Goal: Leave review/rating: Share an evaluation or opinion about a product, service, or content

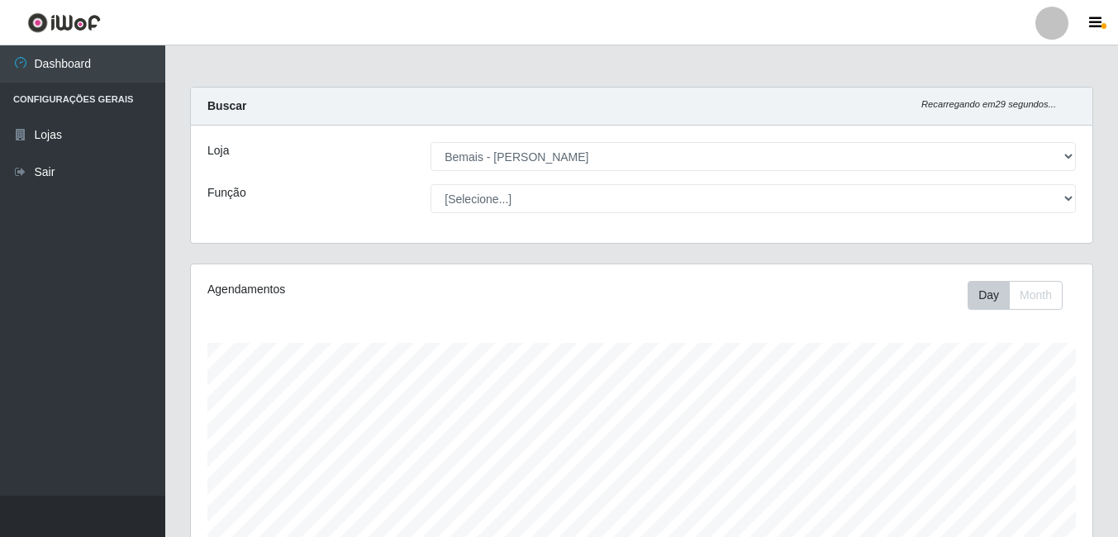
select select "230"
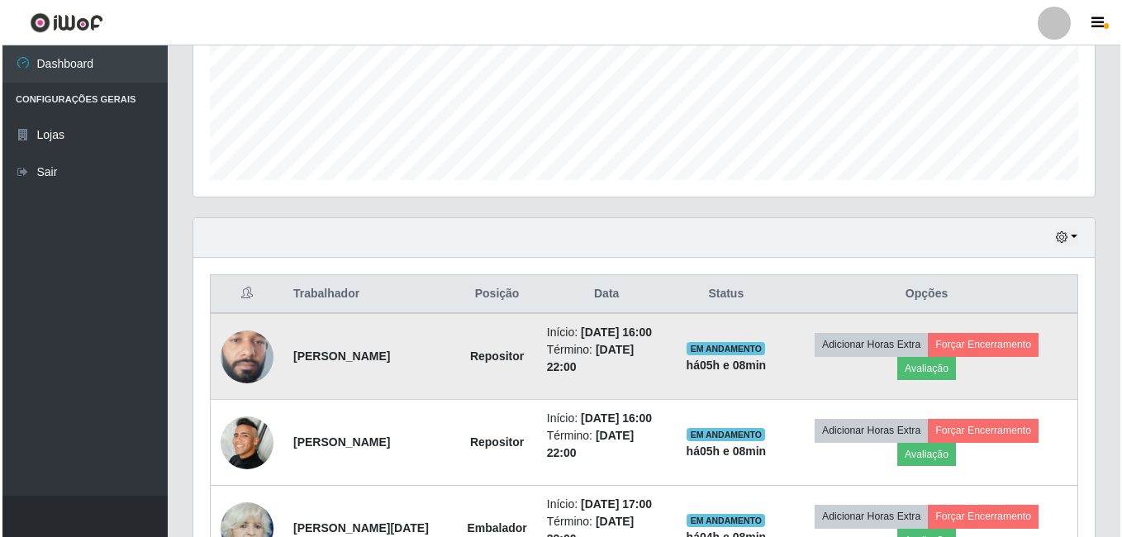
scroll to position [343, 901]
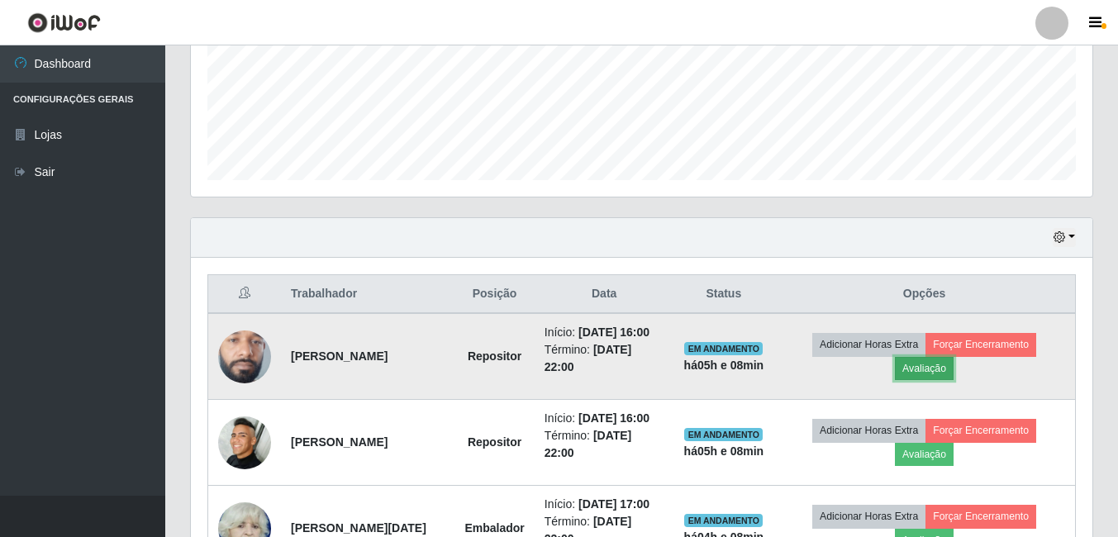
click at [928, 379] on button "Avaliação" at bounding box center [924, 368] width 59 height 23
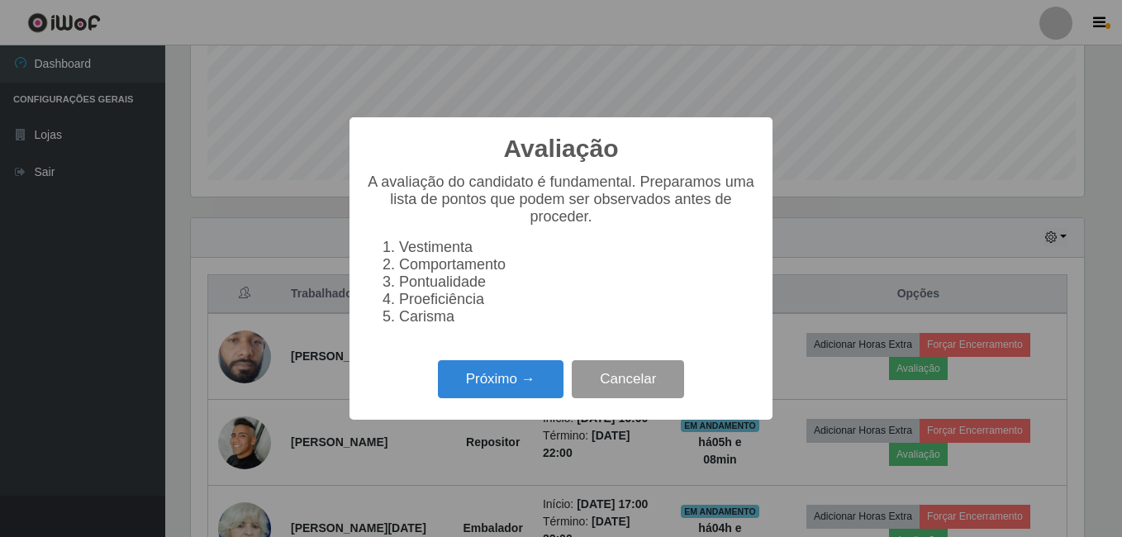
scroll to position [343, 893]
click at [470, 387] on button "Próximo →" at bounding box center [501, 379] width 126 height 39
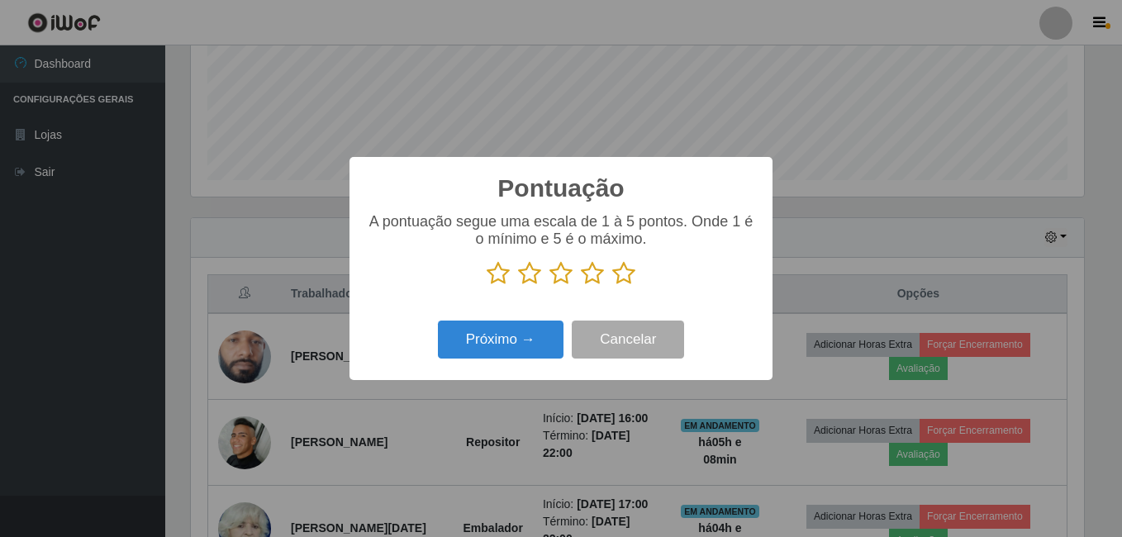
click at [629, 277] on icon at bounding box center [623, 273] width 23 height 25
click at [612, 286] on input "radio" at bounding box center [612, 286] width 0 height 0
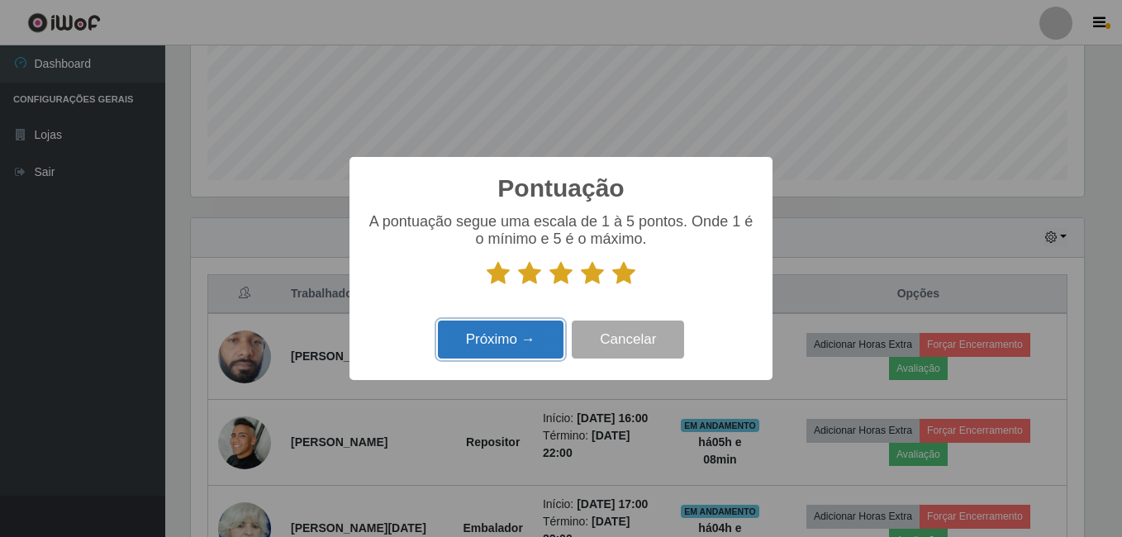
click at [536, 339] on button "Próximo →" at bounding box center [501, 339] width 126 height 39
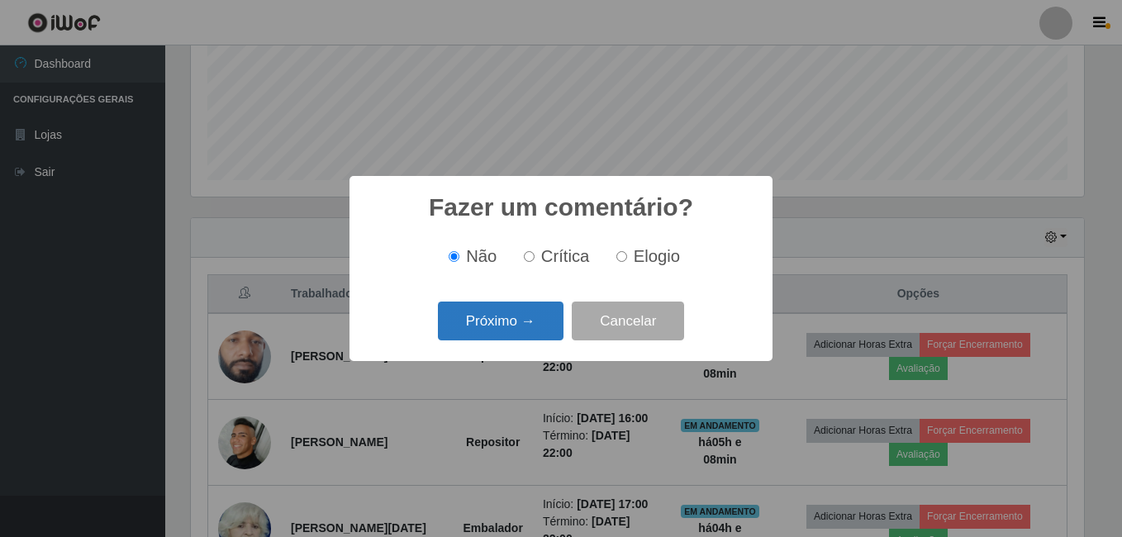
click at [531, 320] on button "Próximo →" at bounding box center [501, 320] width 126 height 39
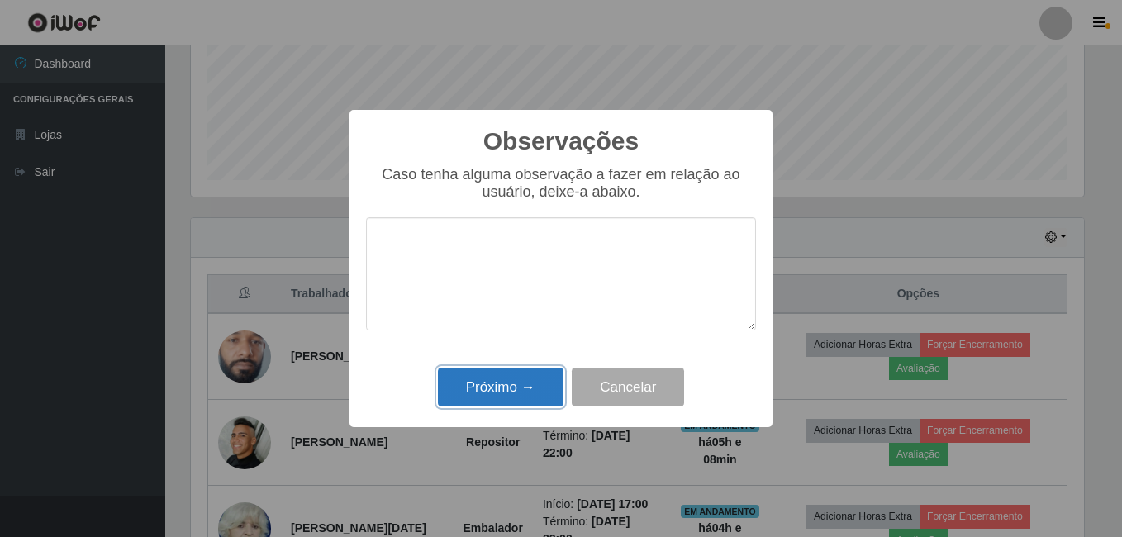
click at [498, 383] on button "Próximo →" at bounding box center [501, 387] width 126 height 39
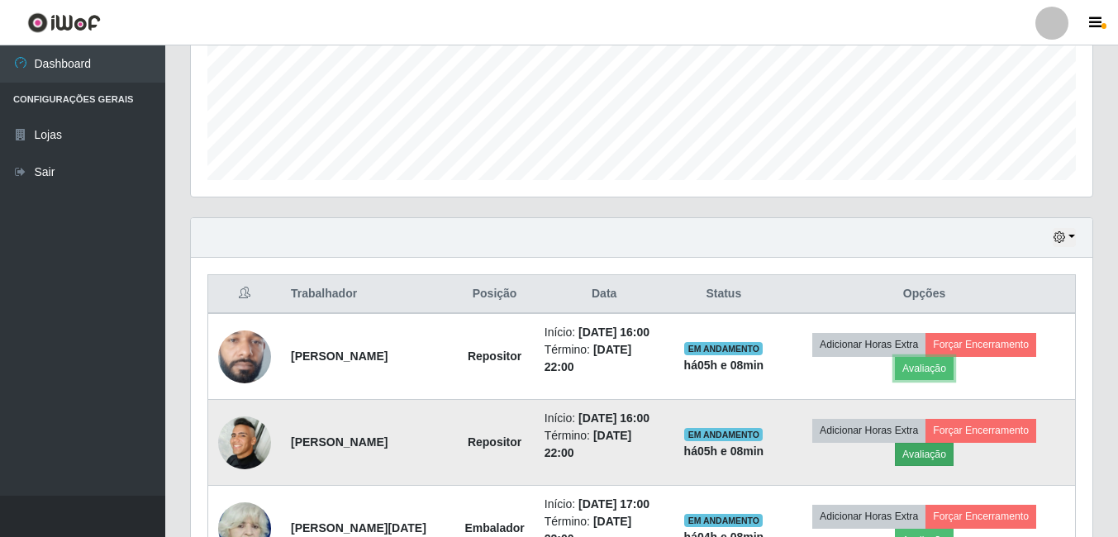
scroll to position [576, 0]
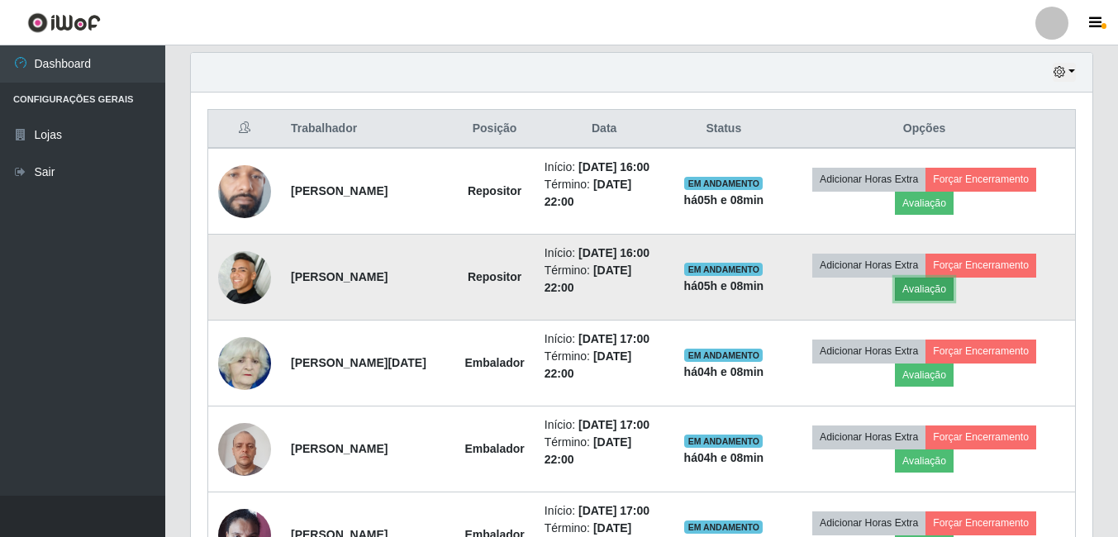
click at [951, 301] on button "Avaliação" at bounding box center [924, 289] width 59 height 23
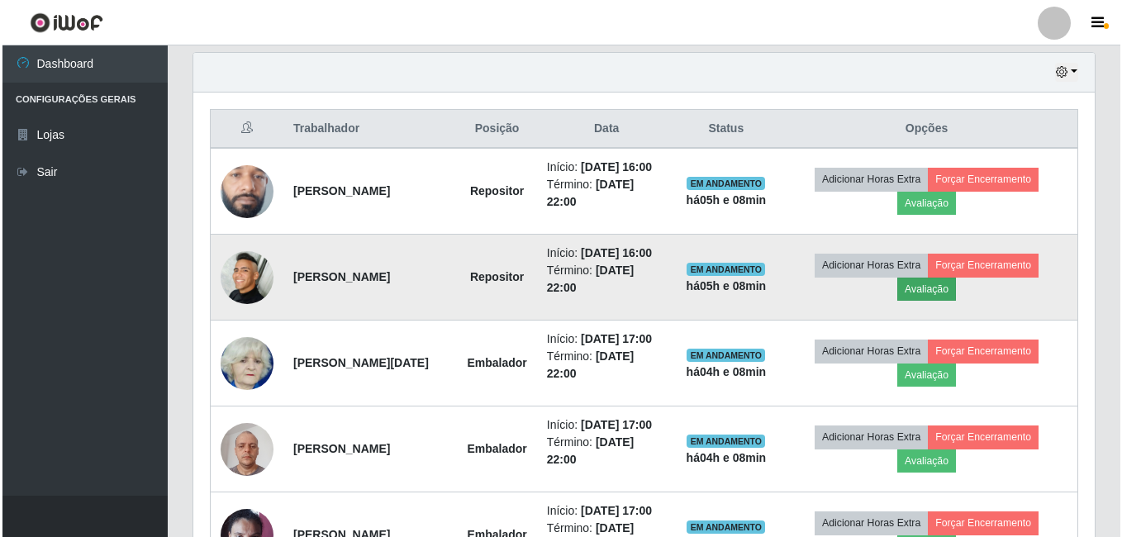
scroll to position [343, 893]
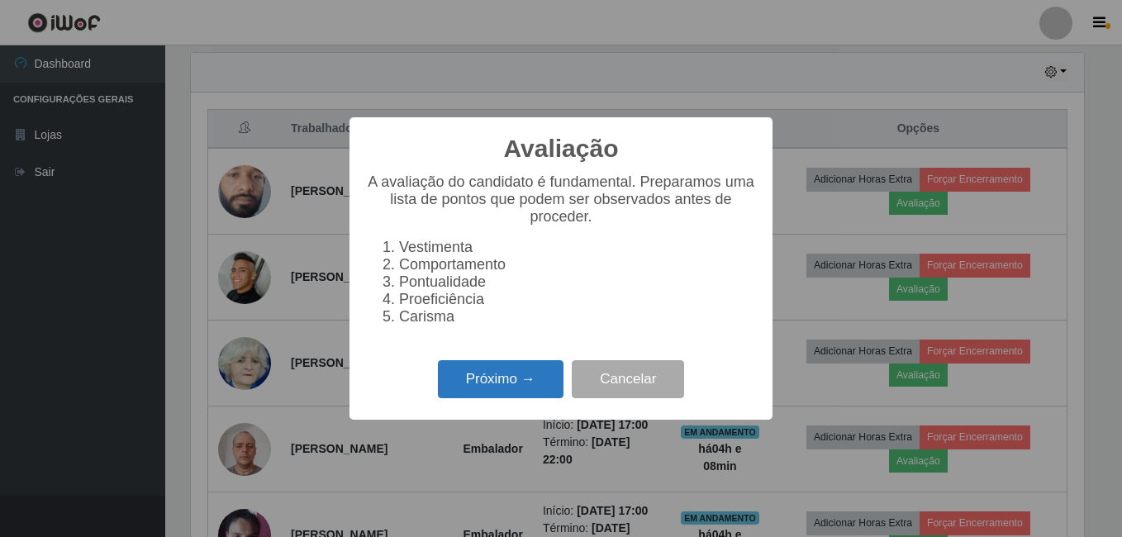
click at [522, 393] on button "Próximo →" at bounding box center [501, 379] width 126 height 39
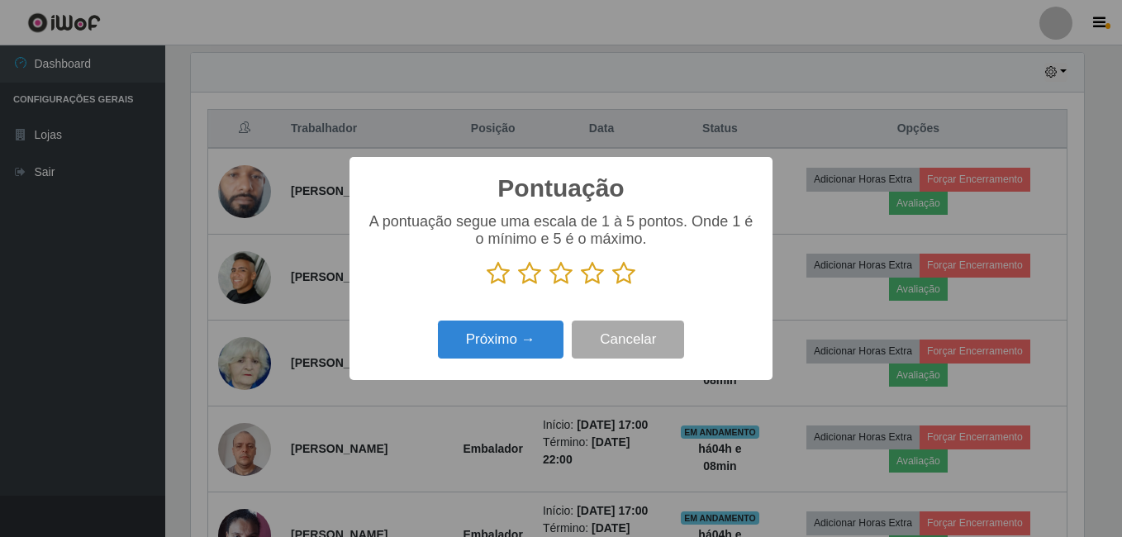
click at [626, 274] on icon at bounding box center [623, 273] width 23 height 25
click at [612, 286] on input "radio" at bounding box center [612, 286] width 0 height 0
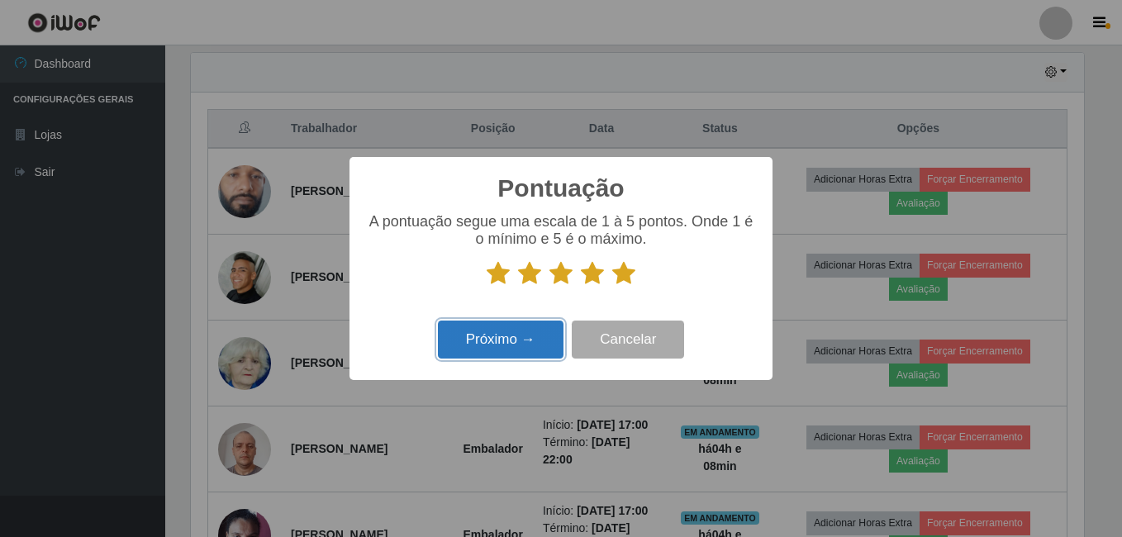
click at [506, 346] on button "Próximo →" at bounding box center [501, 339] width 126 height 39
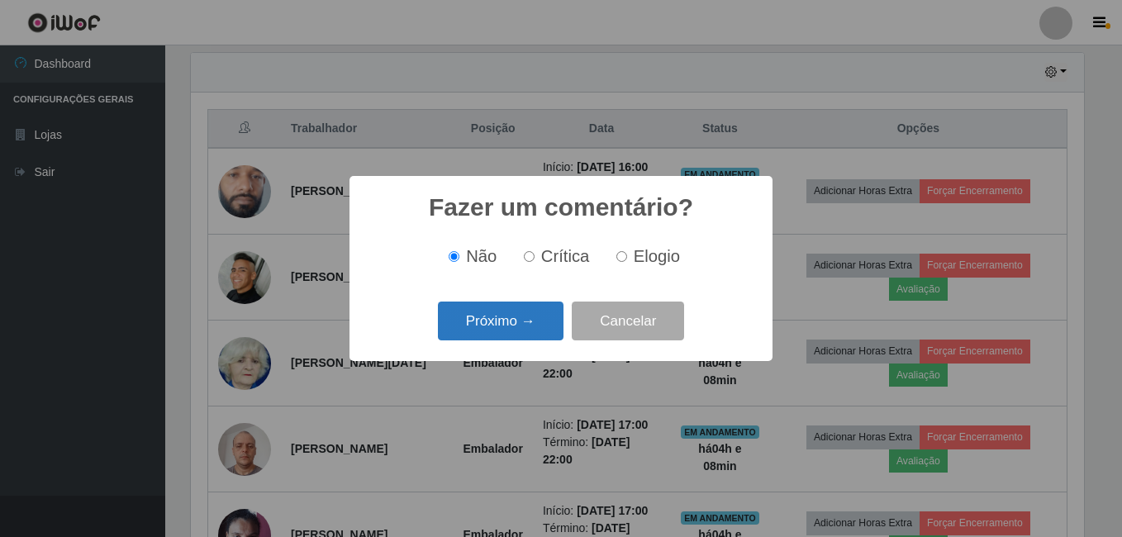
click at [510, 320] on button "Próximo →" at bounding box center [501, 320] width 126 height 39
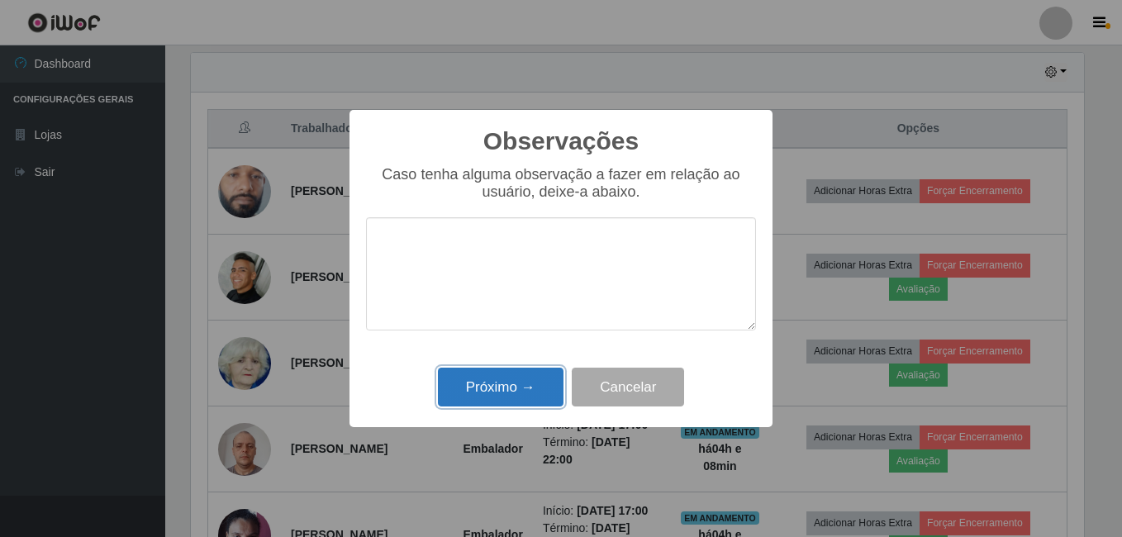
click at [493, 381] on button "Próximo →" at bounding box center [501, 387] width 126 height 39
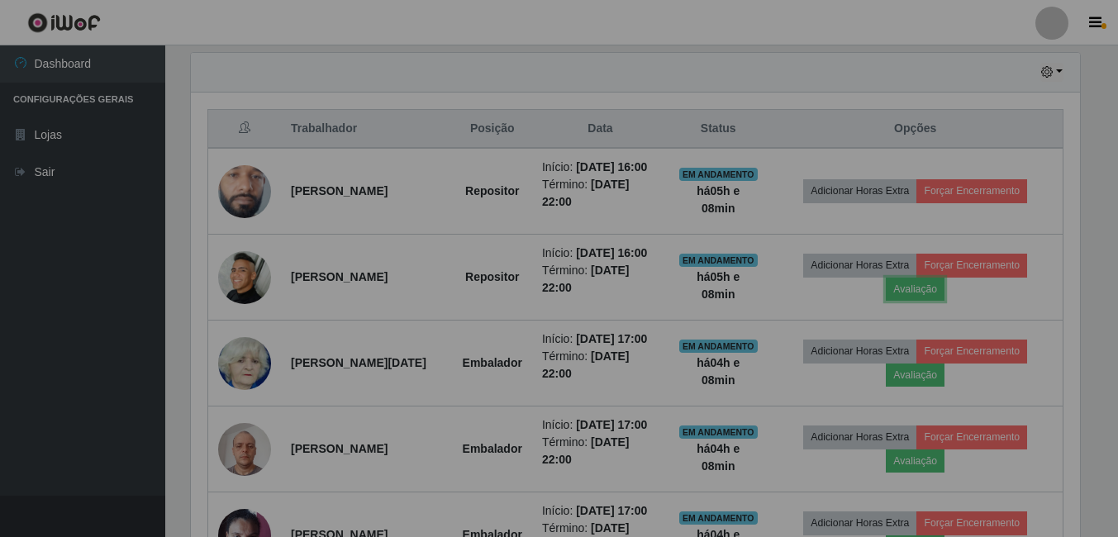
scroll to position [343, 901]
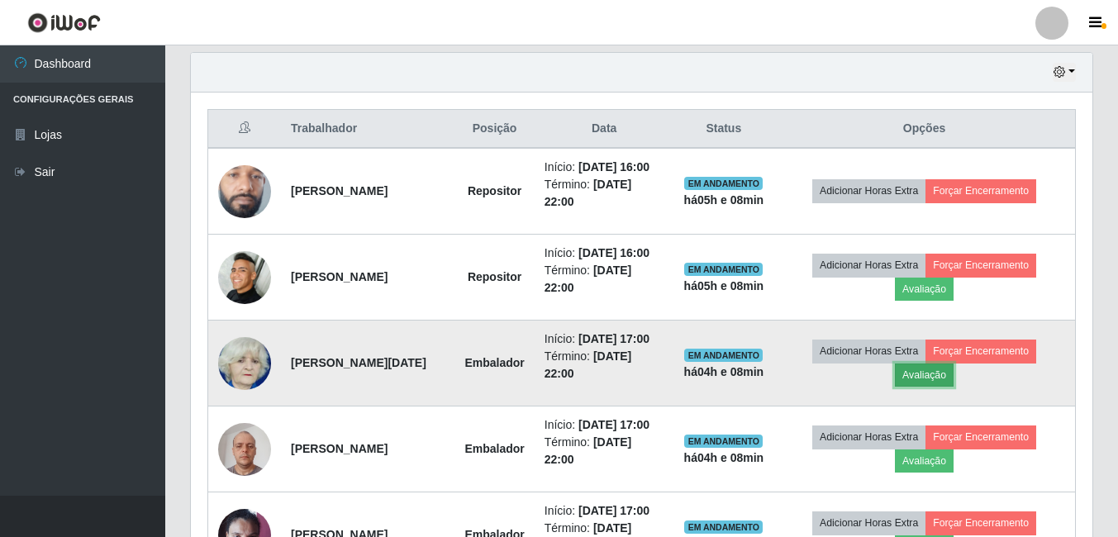
click at [937, 387] on button "Avaliação" at bounding box center [924, 374] width 59 height 23
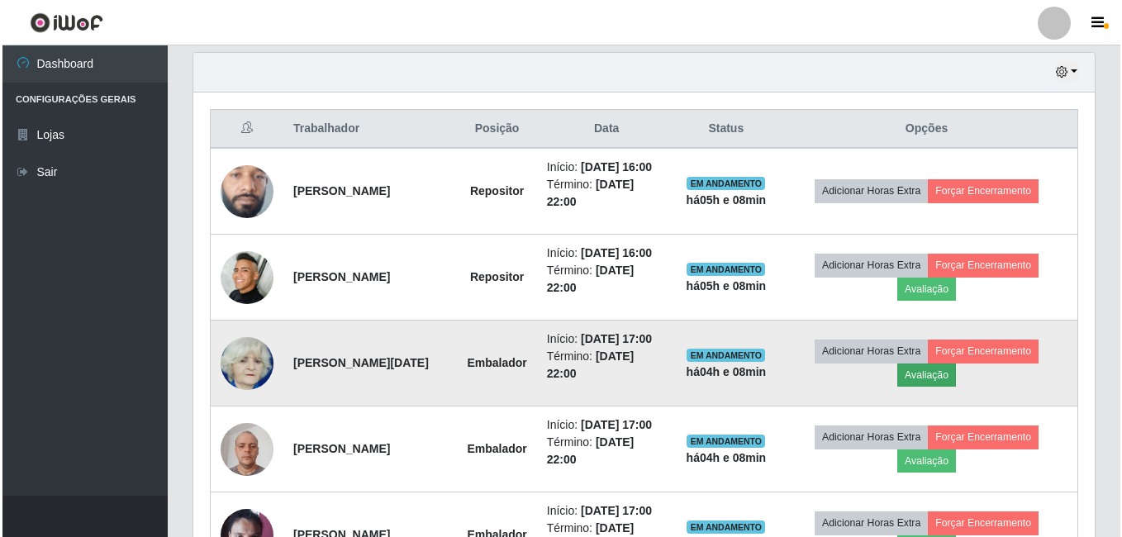
scroll to position [343, 893]
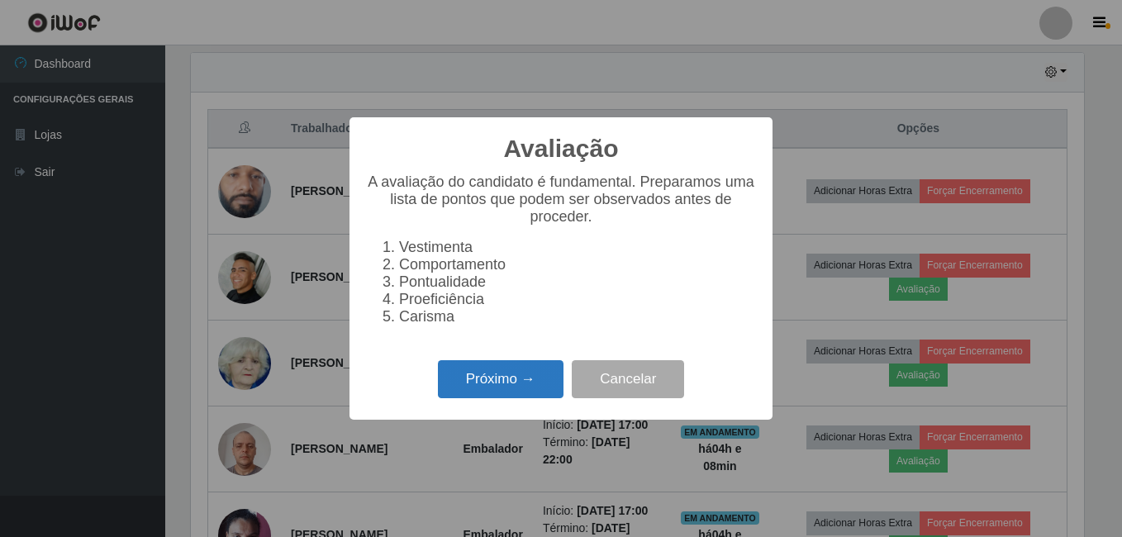
click at [514, 392] on button "Próximo →" at bounding box center [501, 379] width 126 height 39
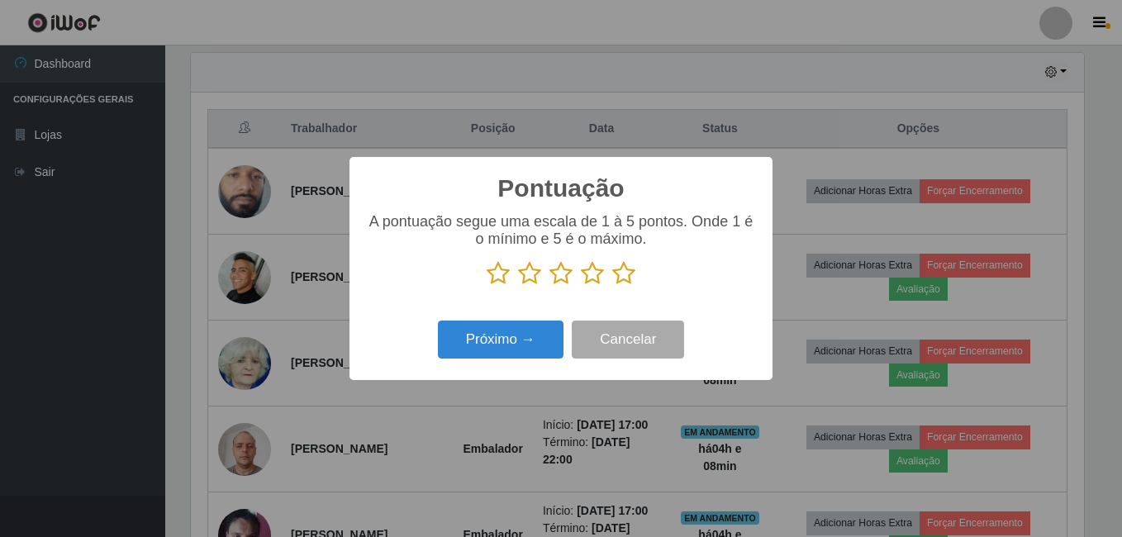
click at [623, 279] on icon at bounding box center [623, 273] width 23 height 25
click at [612, 286] on input "radio" at bounding box center [612, 286] width 0 height 0
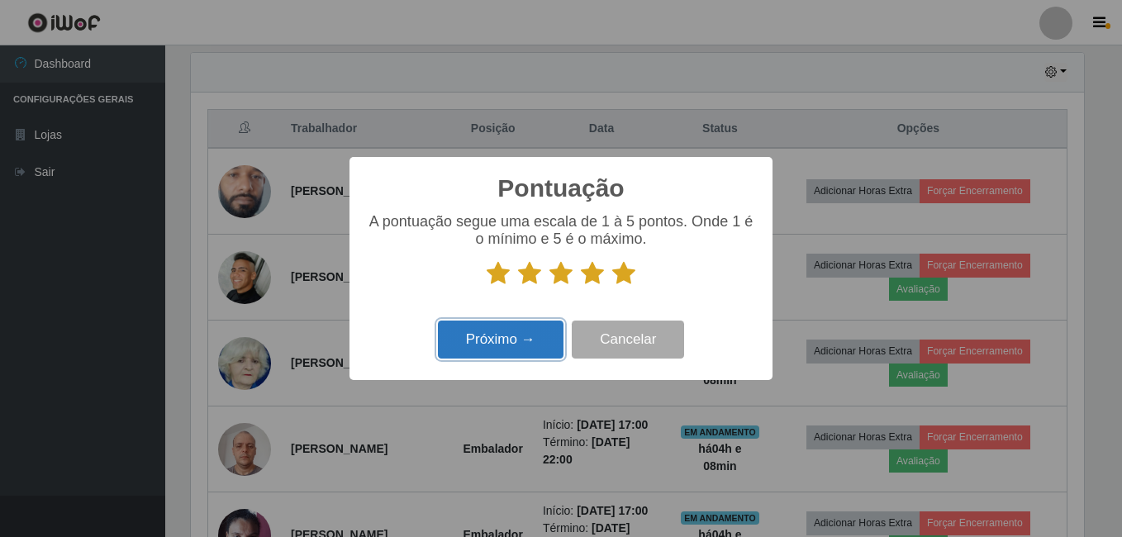
click at [505, 351] on button "Próximo →" at bounding box center [501, 339] width 126 height 39
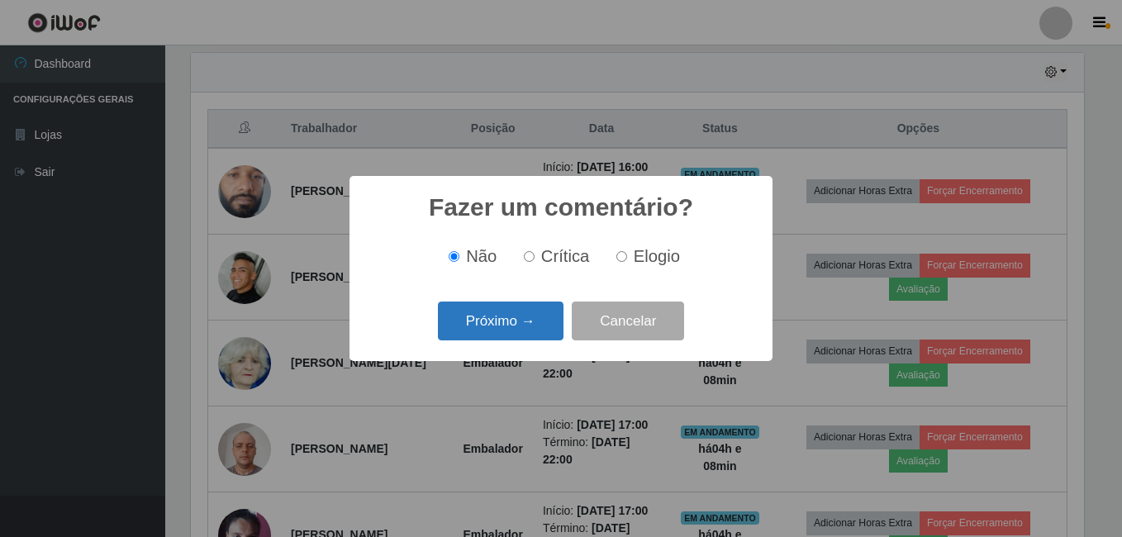
click at [503, 331] on button "Próximo →" at bounding box center [501, 320] width 126 height 39
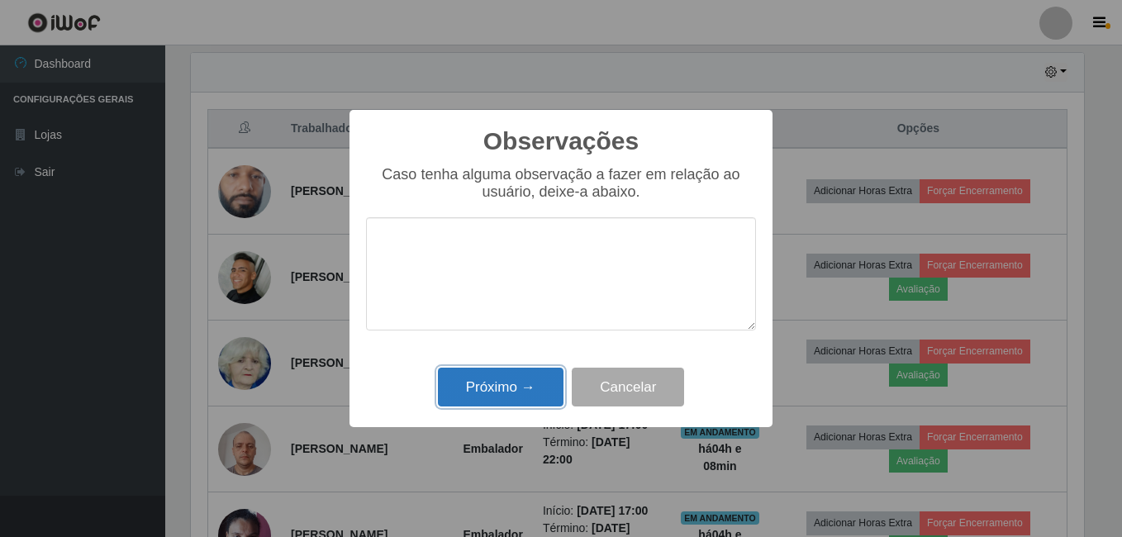
click at [490, 388] on button "Próximo →" at bounding box center [501, 387] width 126 height 39
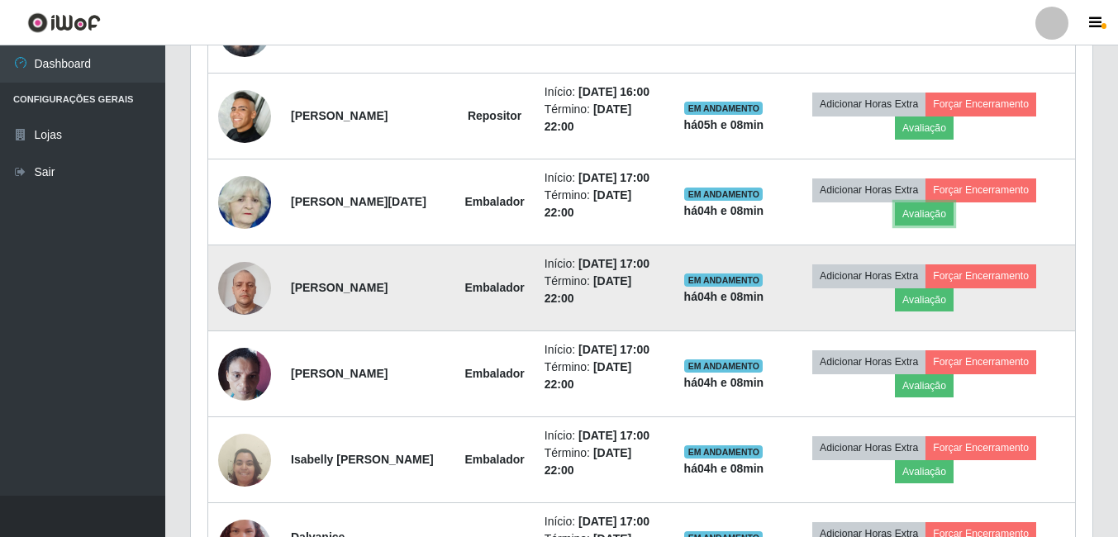
scroll to position [741, 0]
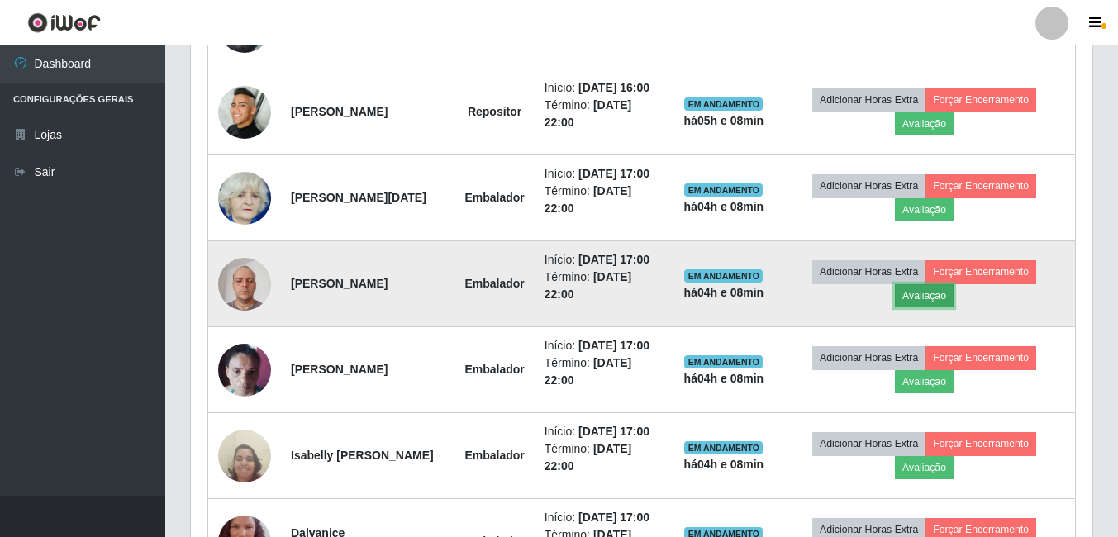
click at [947, 307] on button "Avaliação" at bounding box center [924, 295] width 59 height 23
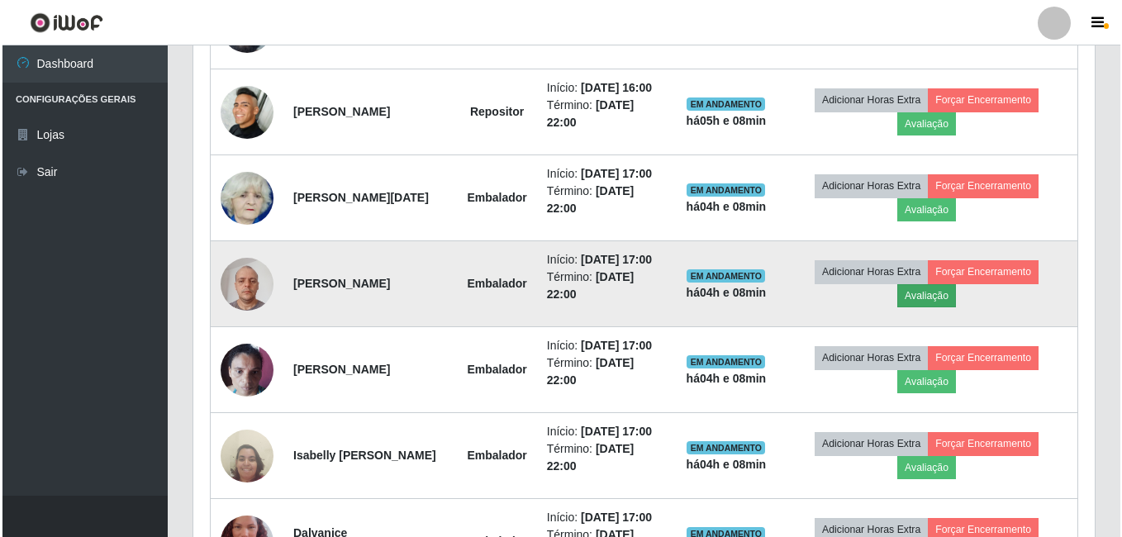
scroll to position [343, 893]
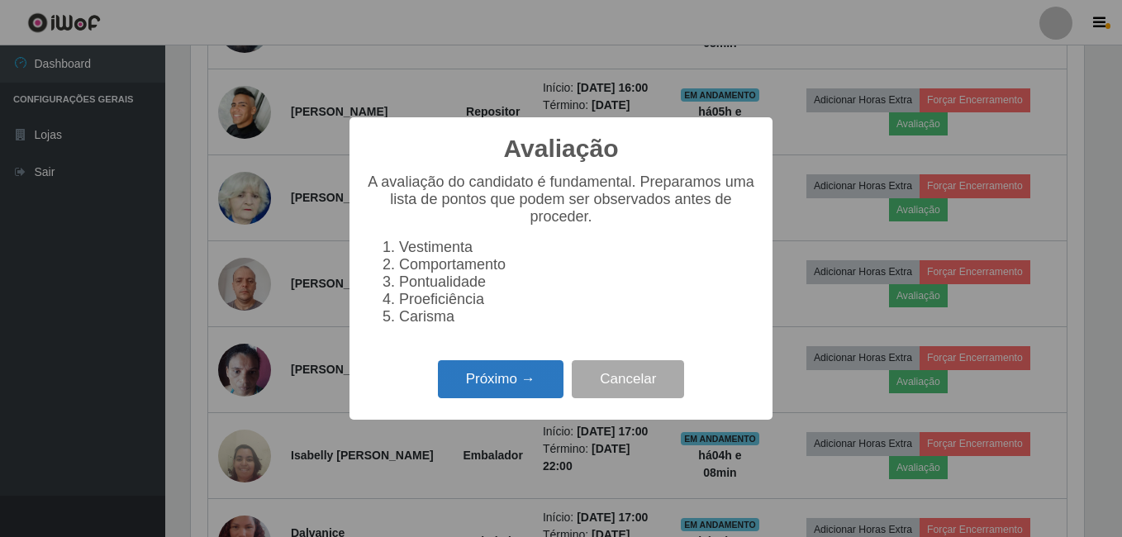
click at [505, 386] on button "Próximo →" at bounding box center [501, 379] width 126 height 39
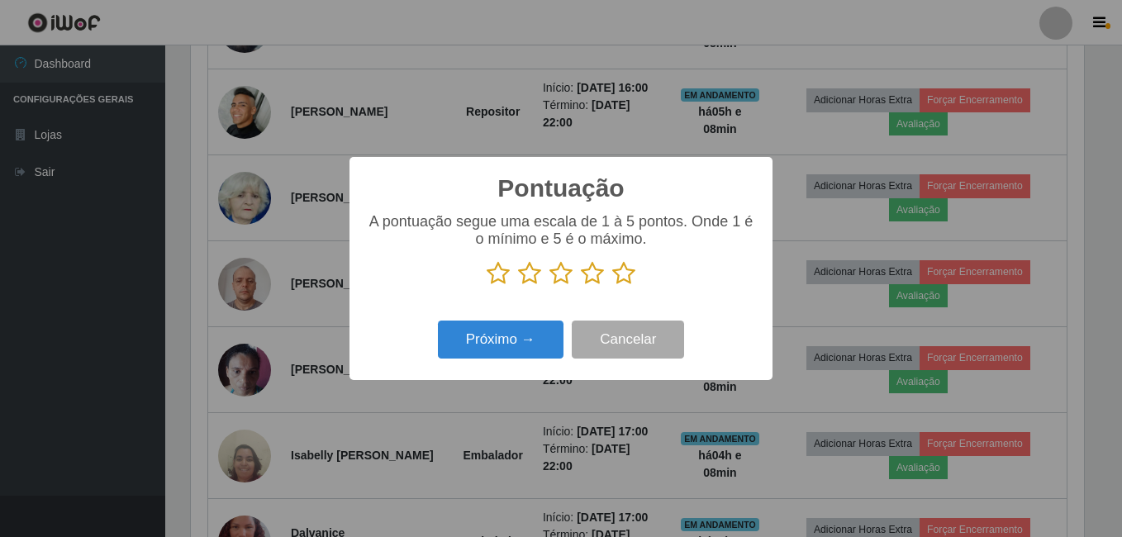
click at [626, 277] on icon at bounding box center [623, 273] width 23 height 25
click at [612, 286] on input "radio" at bounding box center [612, 286] width 0 height 0
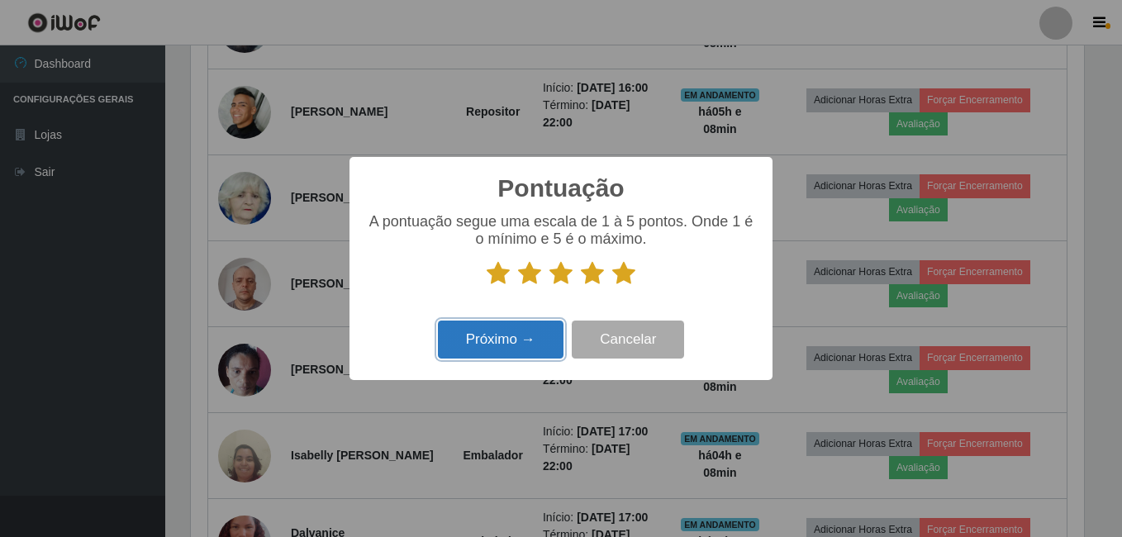
click at [518, 341] on button "Próximo →" at bounding box center [501, 339] width 126 height 39
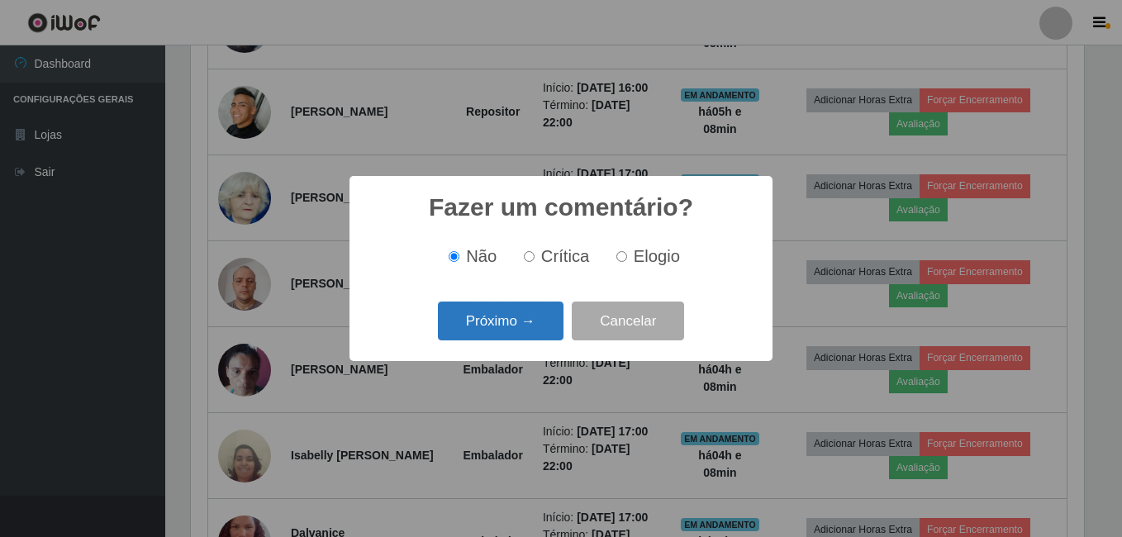
click at [518, 332] on button "Próximo →" at bounding box center [501, 320] width 126 height 39
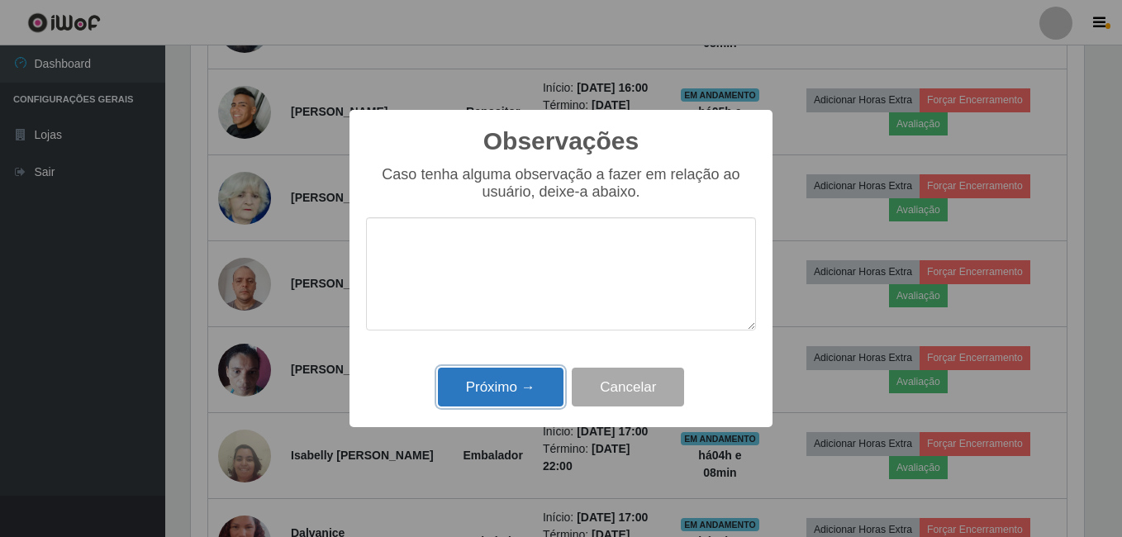
click at [491, 388] on button "Próximo →" at bounding box center [501, 387] width 126 height 39
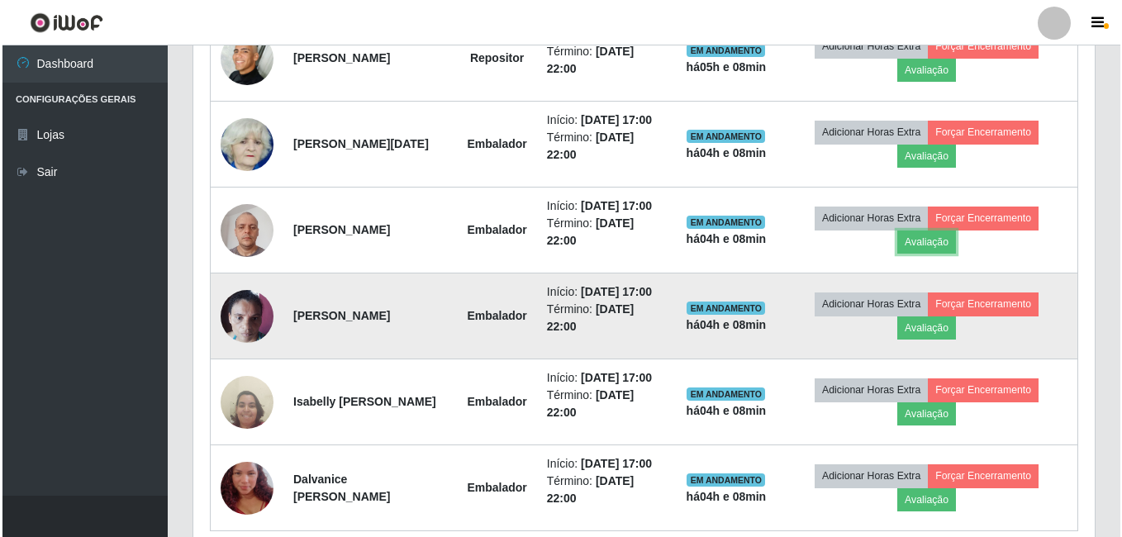
scroll to position [0, 0]
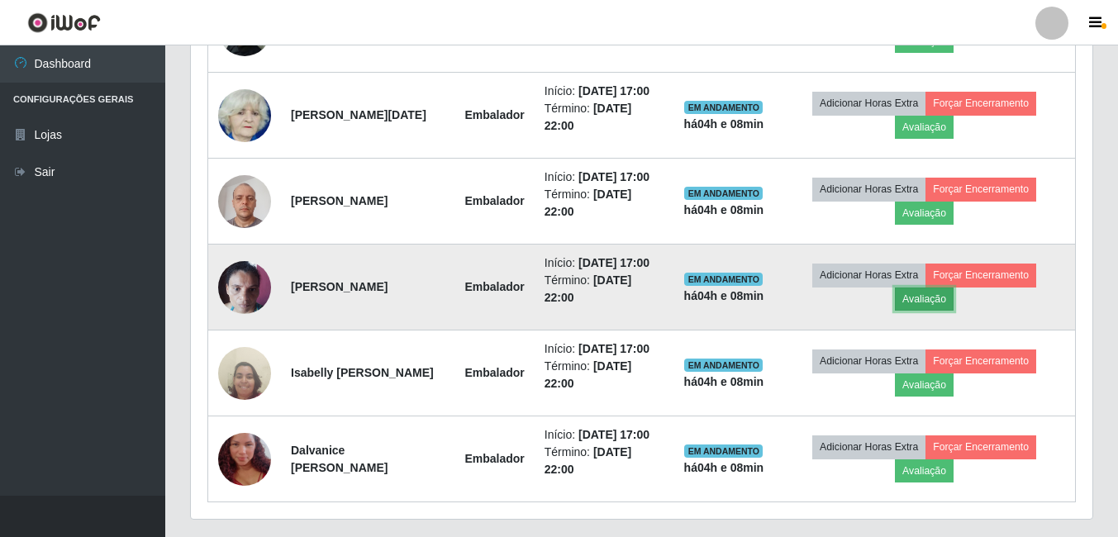
click at [937, 311] on button "Avaliação" at bounding box center [924, 298] width 59 height 23
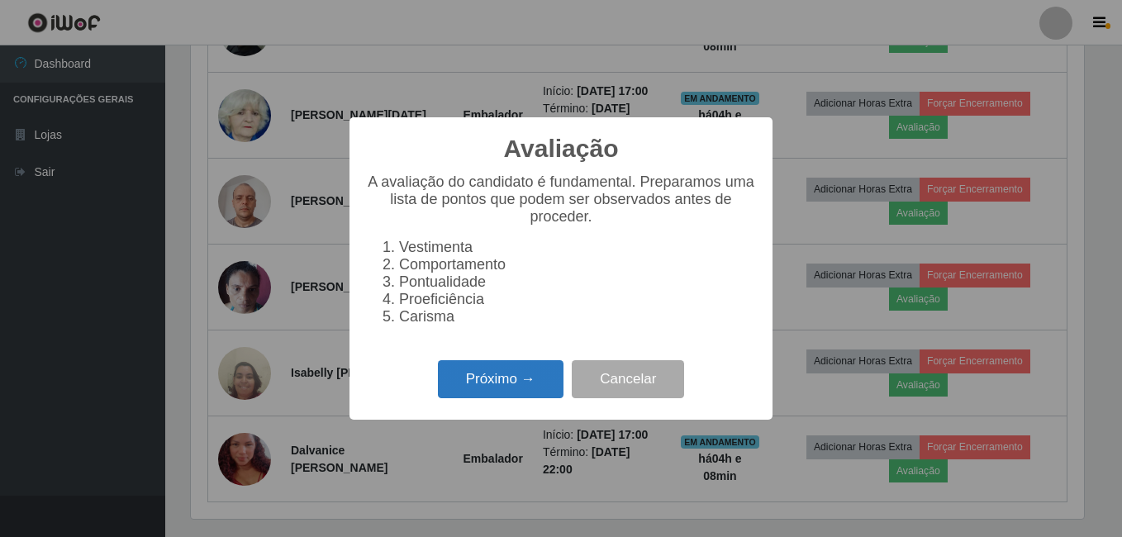
click at [527, 381] on button "Próximo →" at bounding box center [501, 379] width 126 height 39
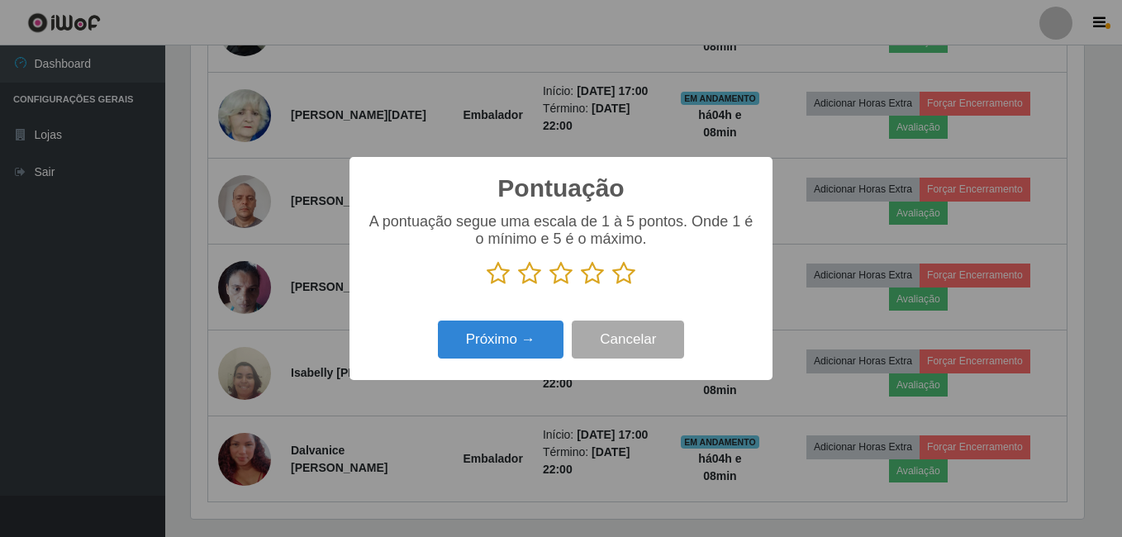
click at [625, 274] on icon at bounding box center [623, 273] width 23 height 25
click at [612, 286] on input "radio" at bounding box center [612, 286] width 0 height 0
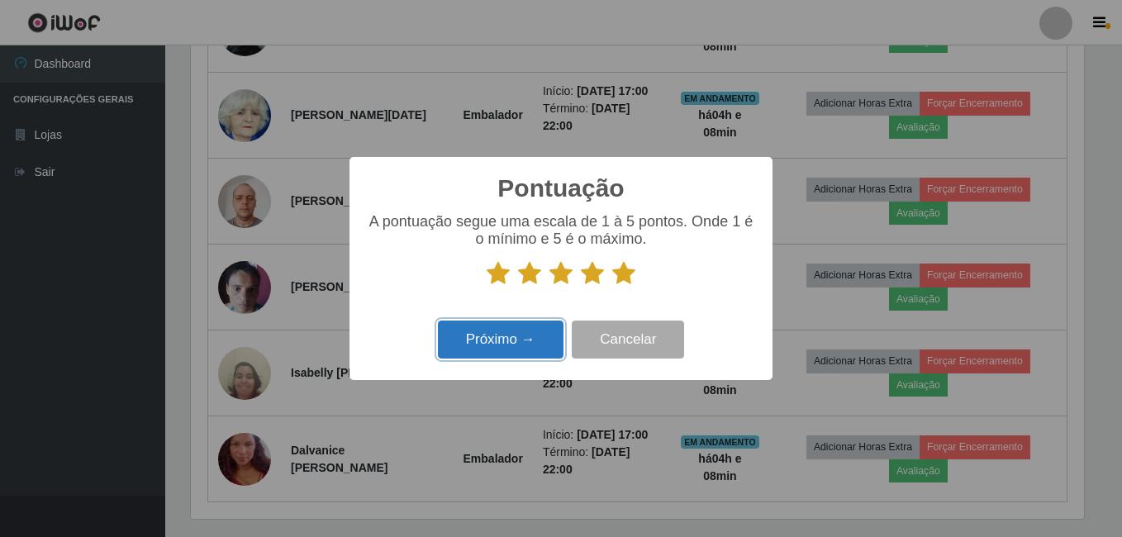
click at [512, 337] on button "Próximo →" at bounding box center [501, 339] width 126 height 39
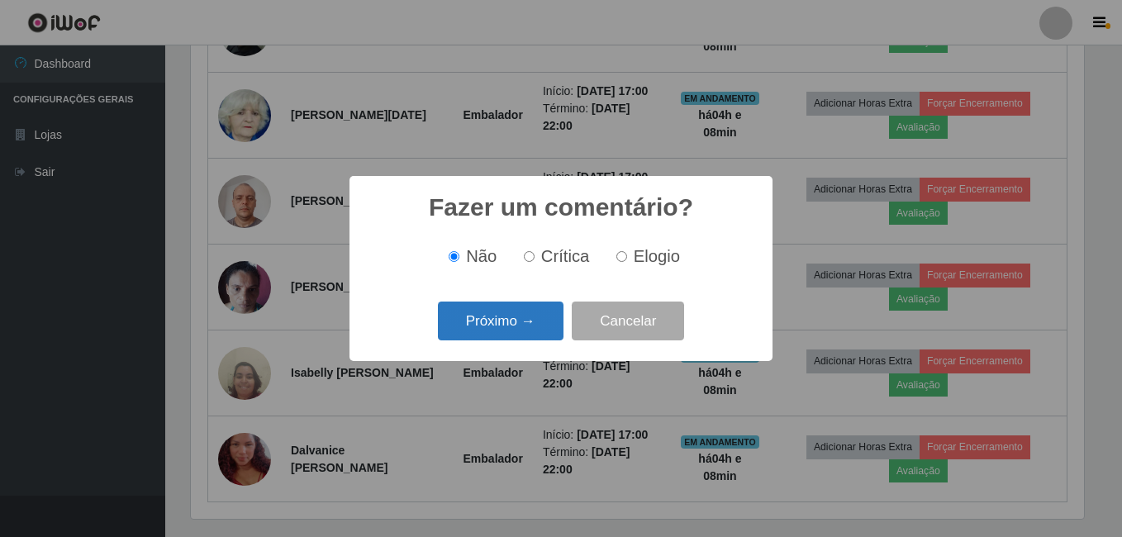
click at [496, 329] on button "Próximo →" at bounding box center [501, 320] width 126 height 39
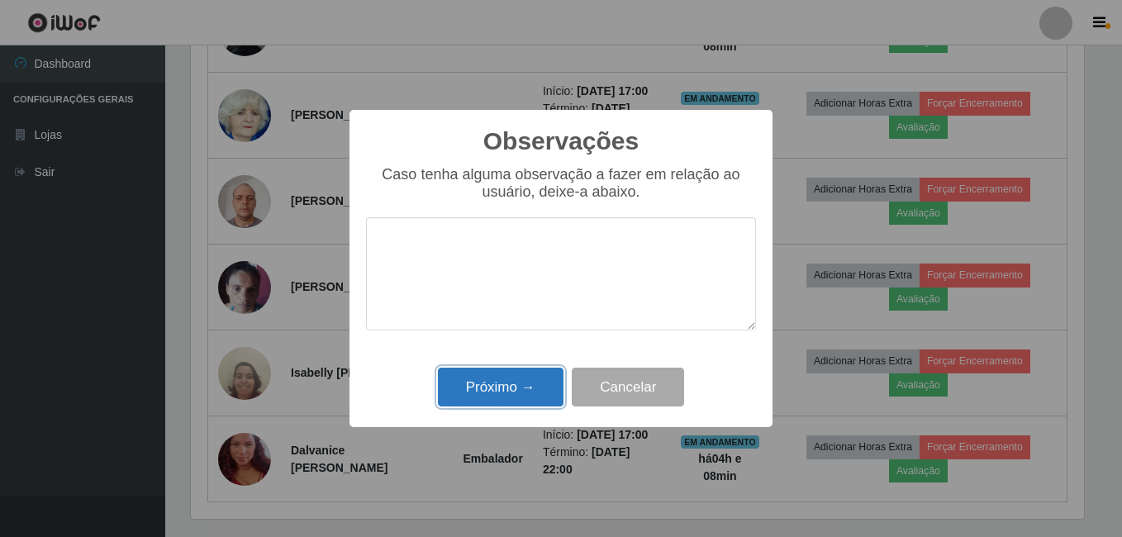
click at [490, 387] on button "Próximo →" at bounding box center [501, 387] width 126 height 39
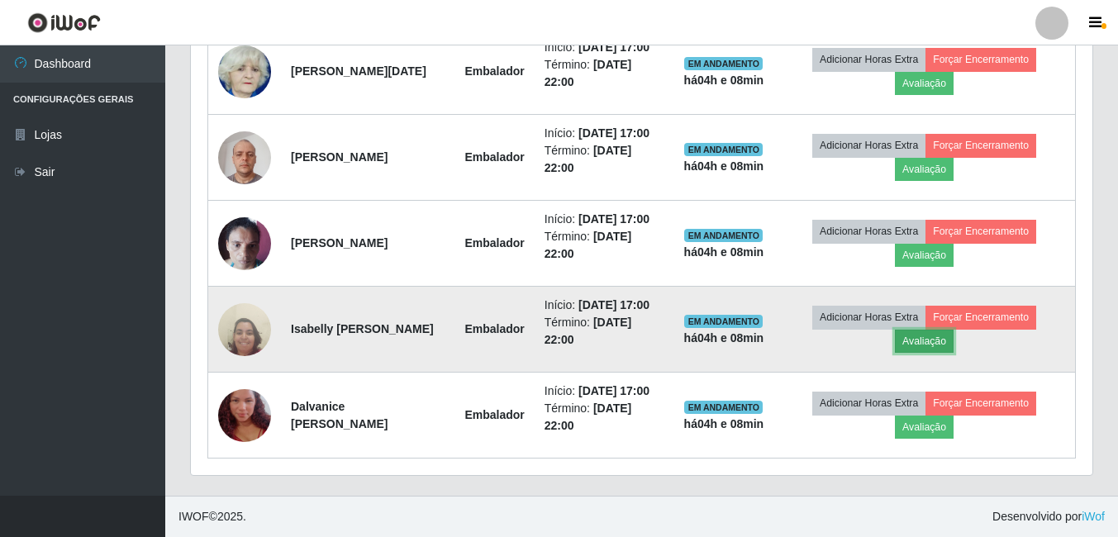
click at [953, 353] on button "Avaliação" at bounding box center [924, 341] width 59 height 23
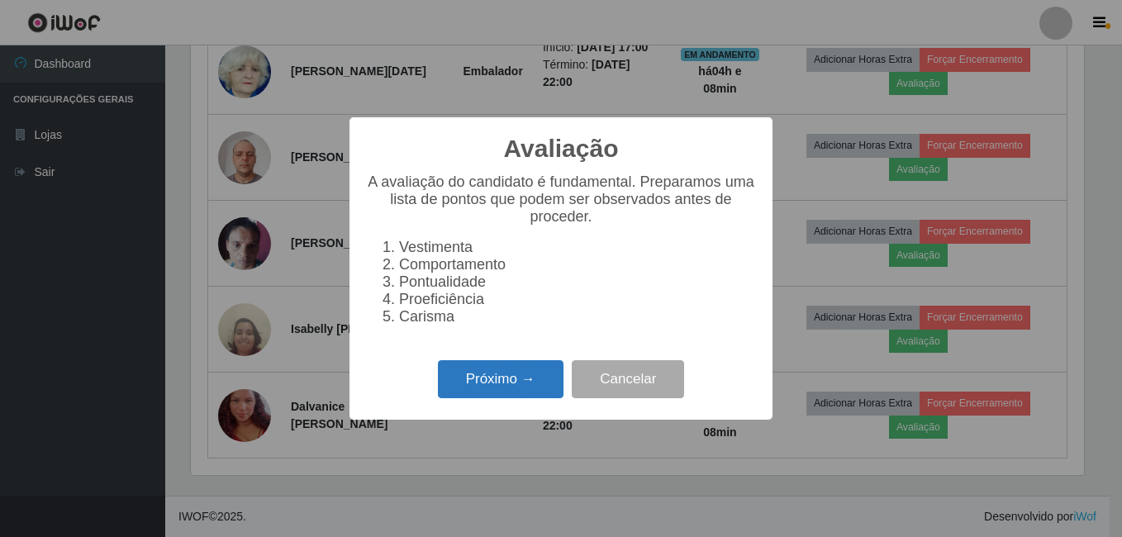
click at [515, 393] on button "Próximo →" at bounding box center [501, 379] width 126 height 39
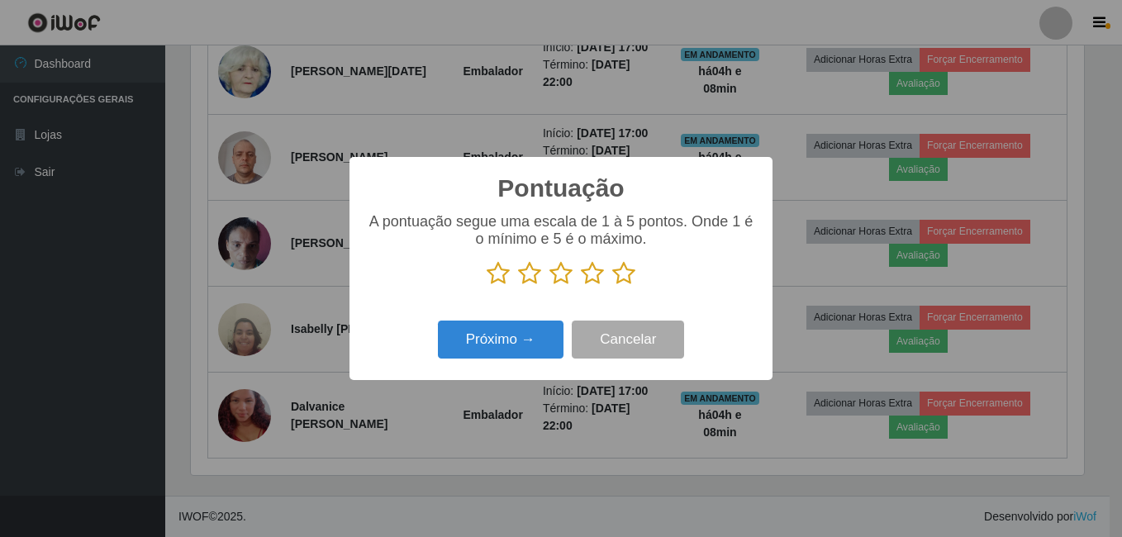
click at [619, 273] on icon at bounding box center [623, 273] width 23 height 25
click at [612, 286] on input "radio" at bounding box center [612, 286] width 0 height 0
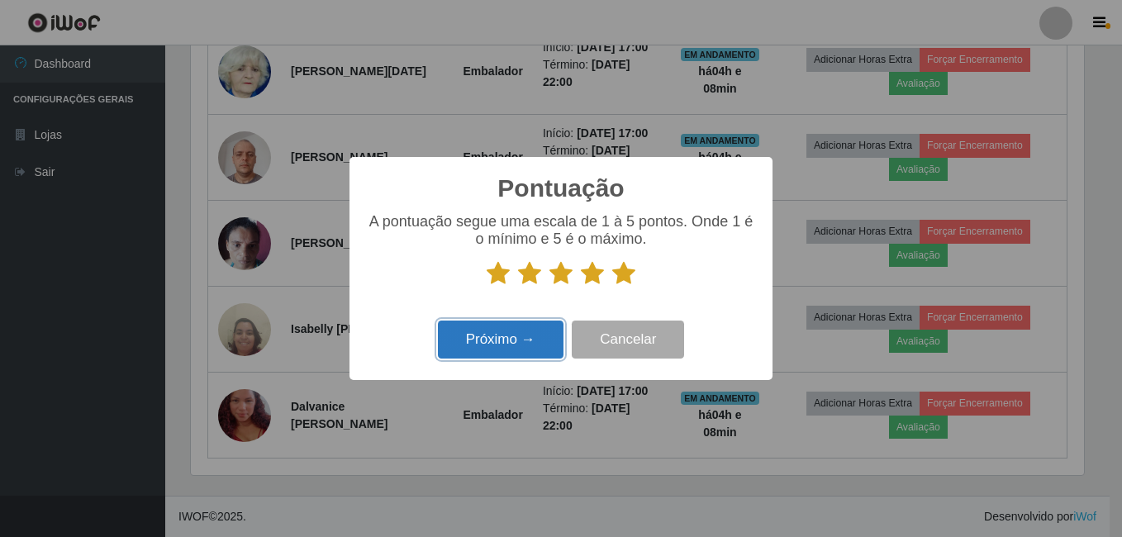
click at [491, 330] on button "Próximo →" at bounding box center [501, 339] width 126 height 39
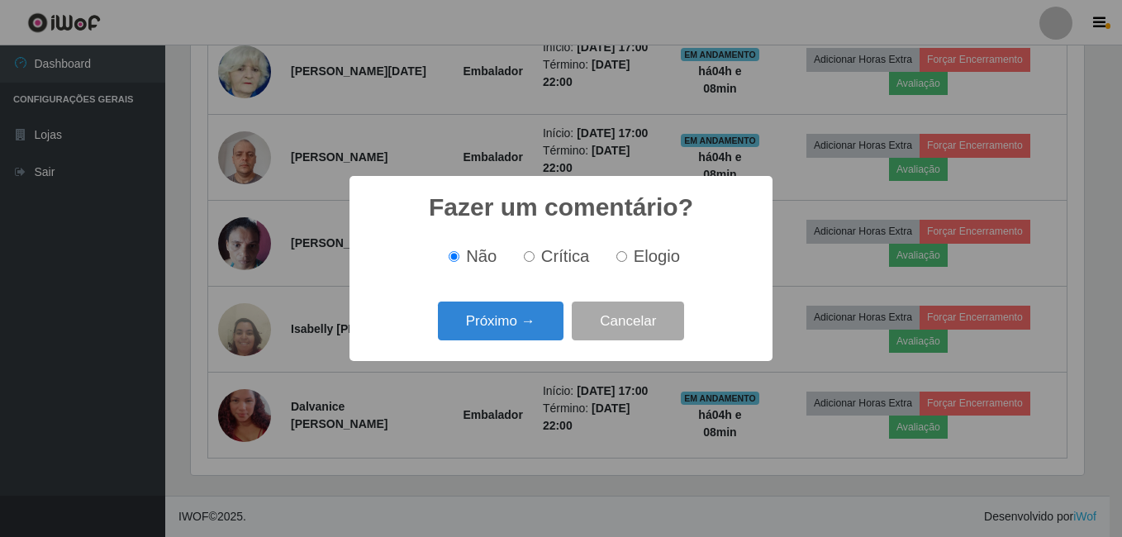
click at [491, 330] on button "Próximo →" at bounding box center [501, 320] width 126 height 39
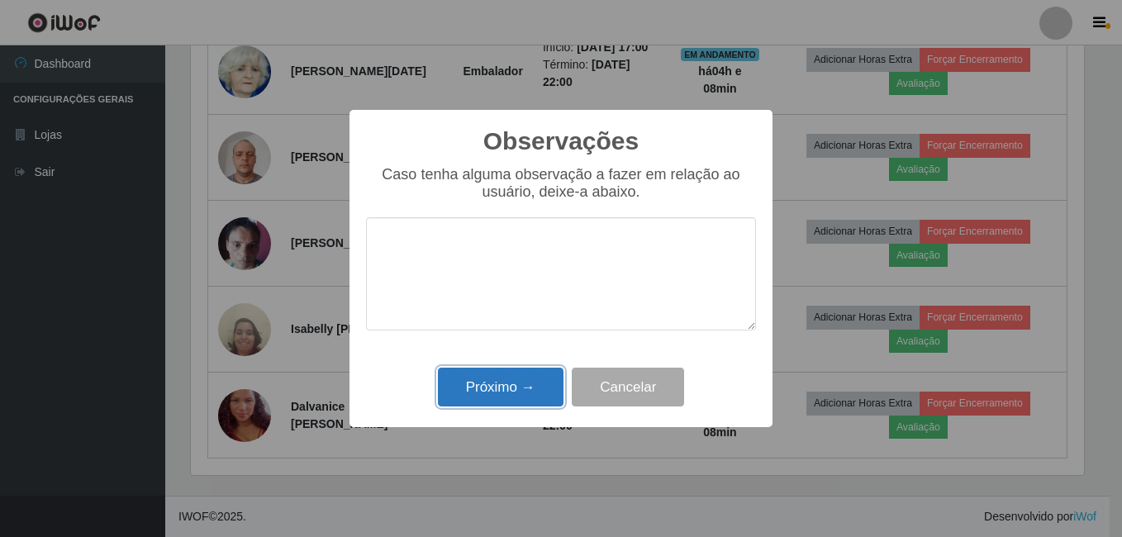
click at [490, 382] on button "Próximo →" at bounding box center [501, 387] width 126 height 39
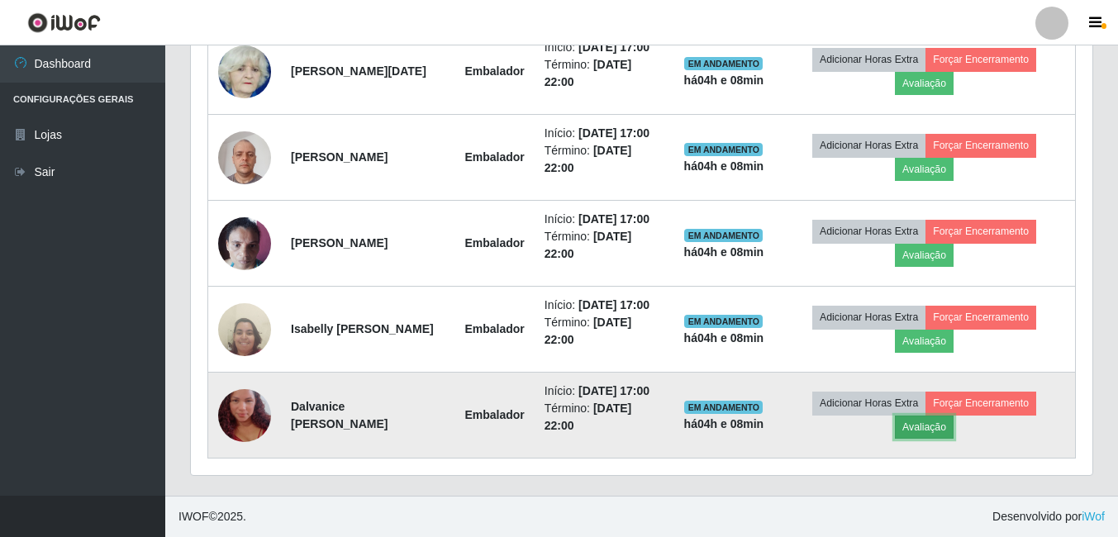
click at [953, 421] on button "Avaliação" at bounding box center [924, 426] width 59 height 23
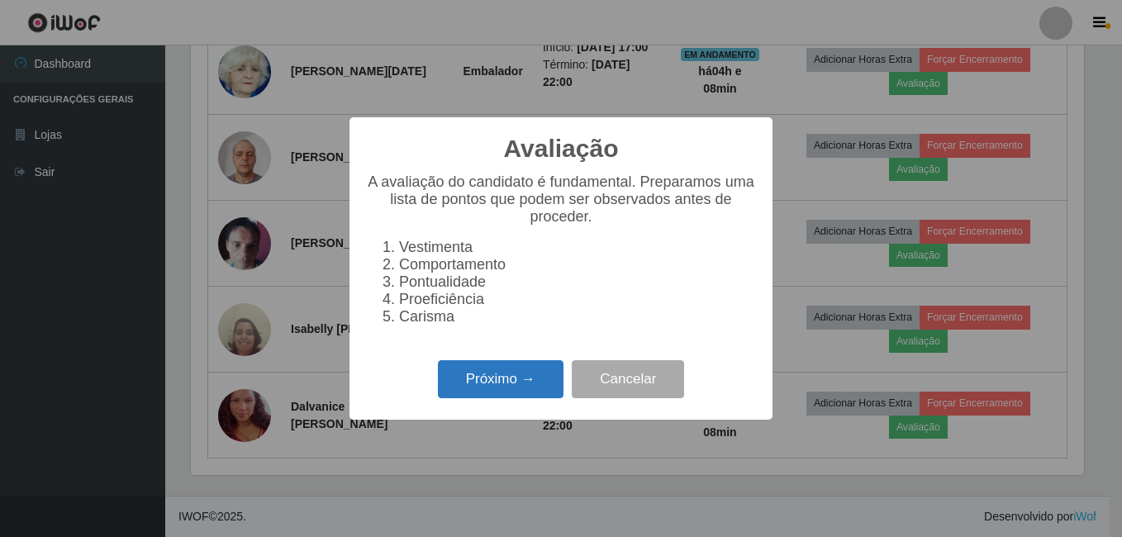
click at [482, 391] on button "Próximo →" at bounding box center [501, 379] width 126 height 39
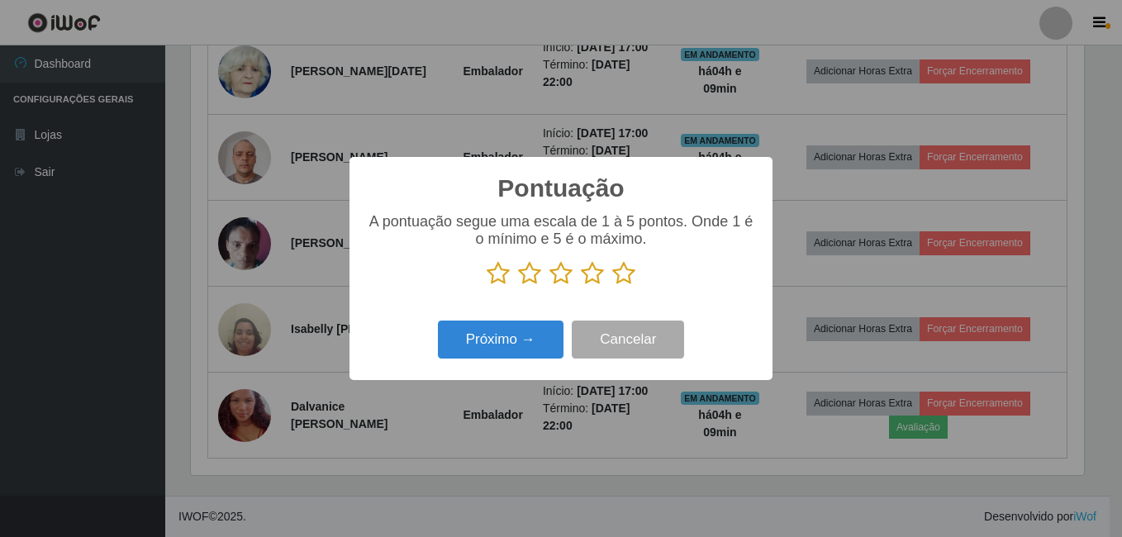
drag, startPoint x: 623, startPoint y: 273, endPoint x: 593, endPoint y: 286, distance: 32.2
click at [622, 274] on icon at bounding box center [623, 273] width 23 height 25
click at [612, 286] on input "radio" at bounding box center [612, 286] width 0 height 0
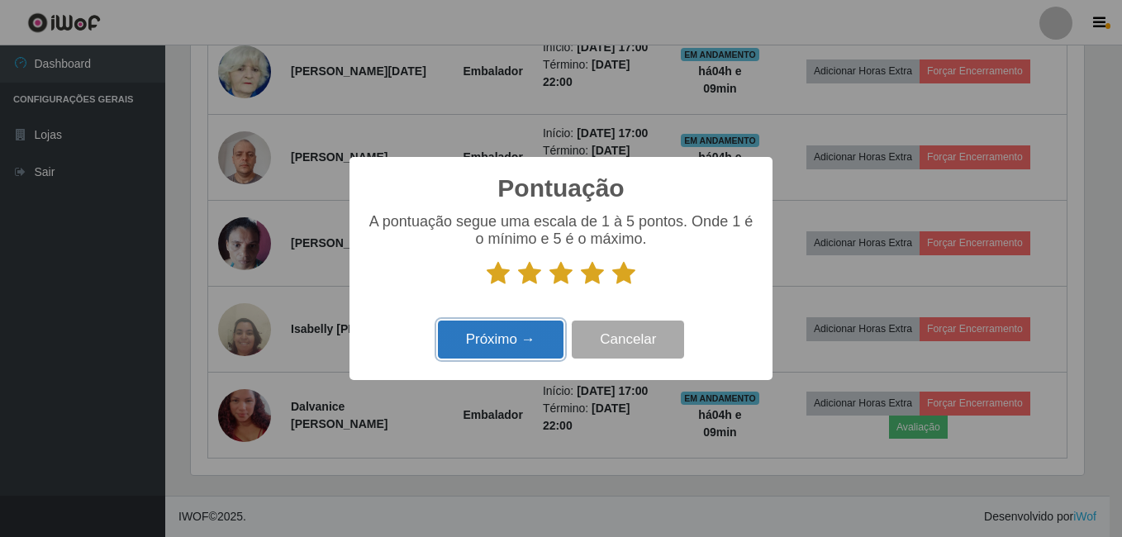
click at [527, 335] on button "Próximo →" at bounding box center [501, 339] width 126 height 39
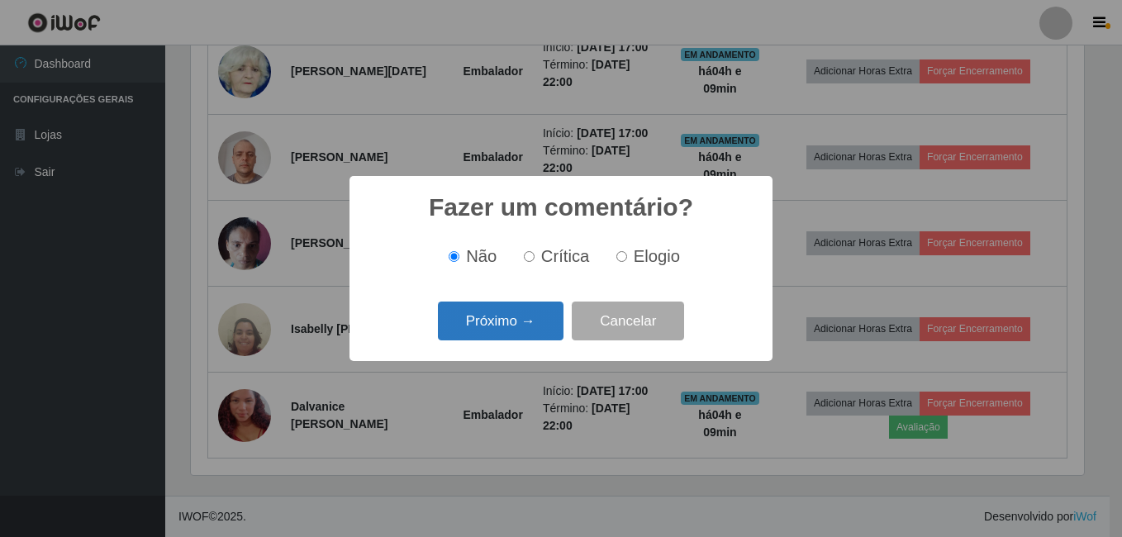
click at [529, 324] on button "Próximo →" at bounding box center [501, 320] width 126 height 39
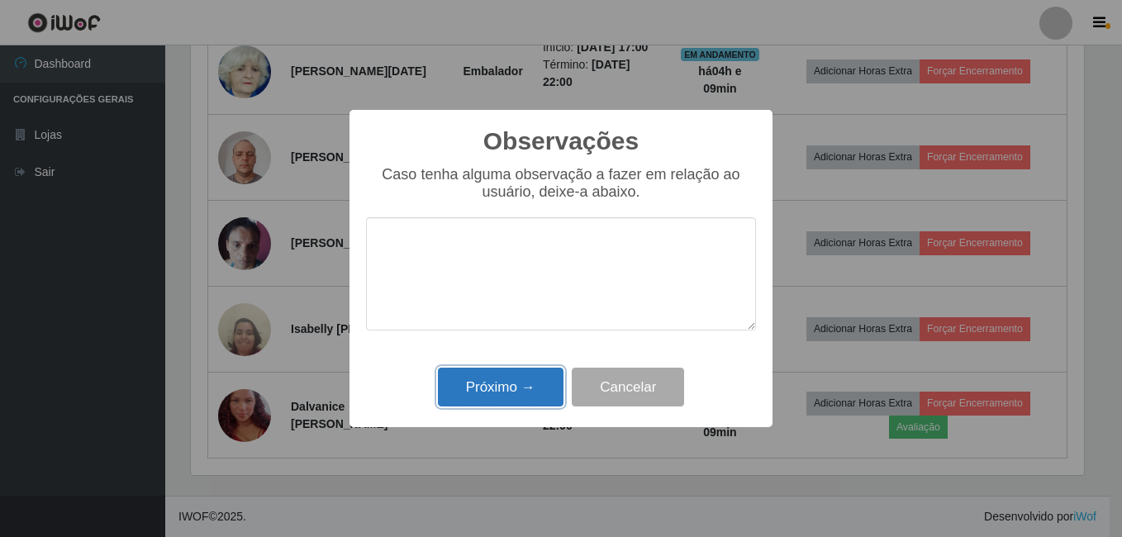
click at [501, 397] on button "Próximo →" at bounding box center [501, 387] width 126 height 39
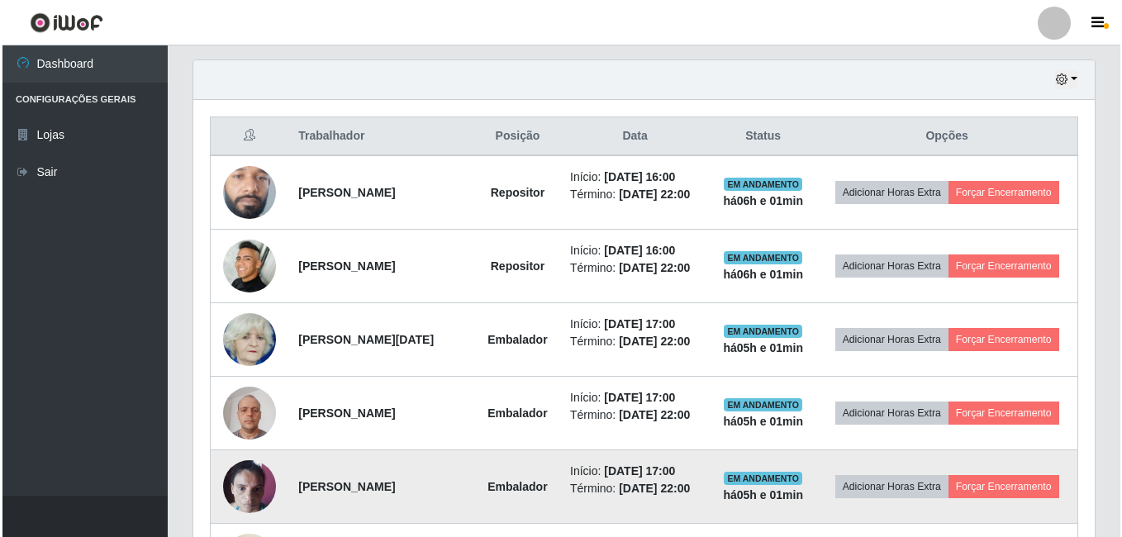
scroll to position [537, 0]
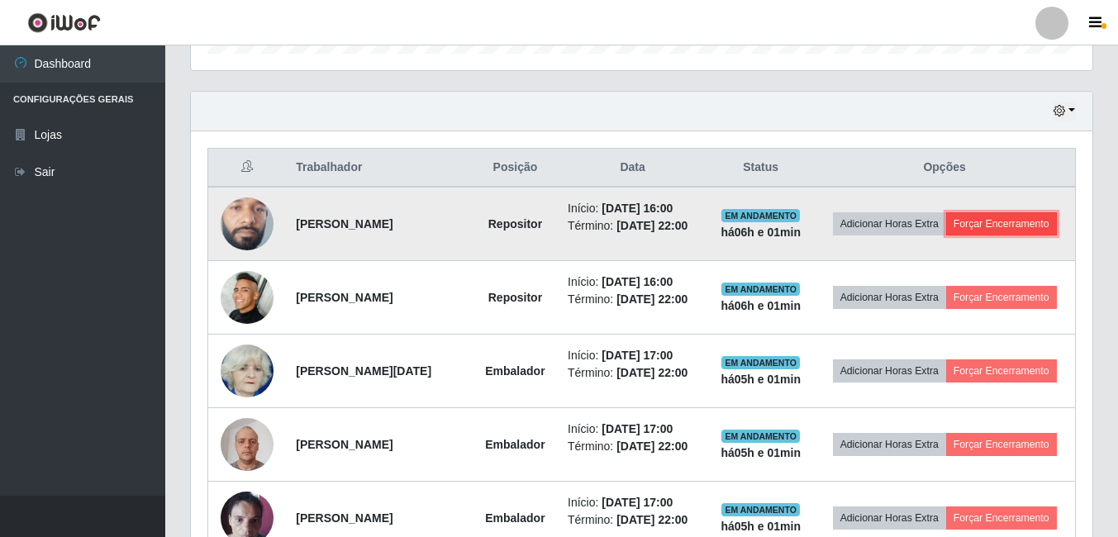
click at [946, 235] on button "Forçar Encerramento" at bounding box center [1001, 223] width 111 height 23
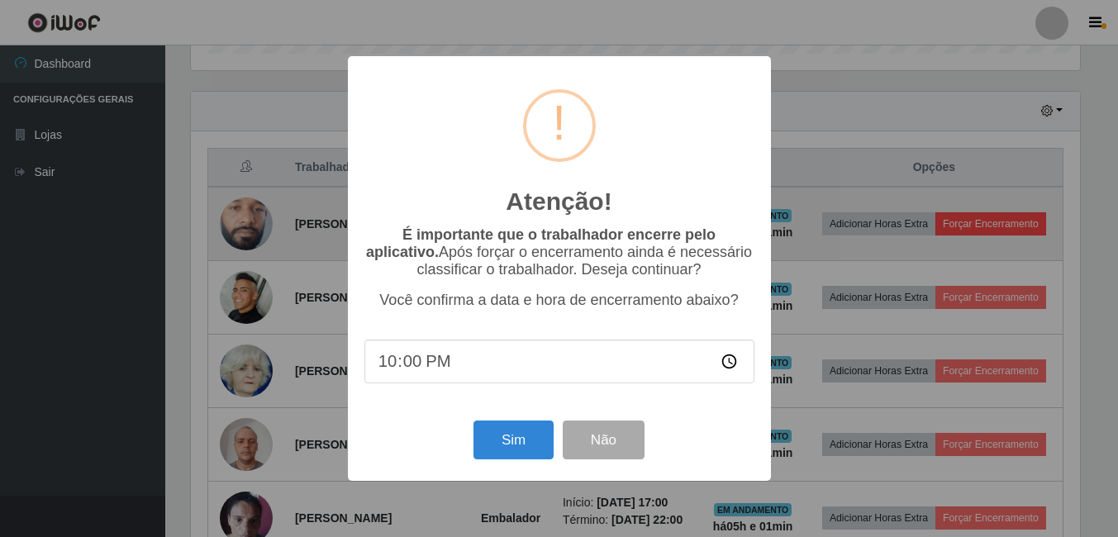
scroll to position [343, 893]
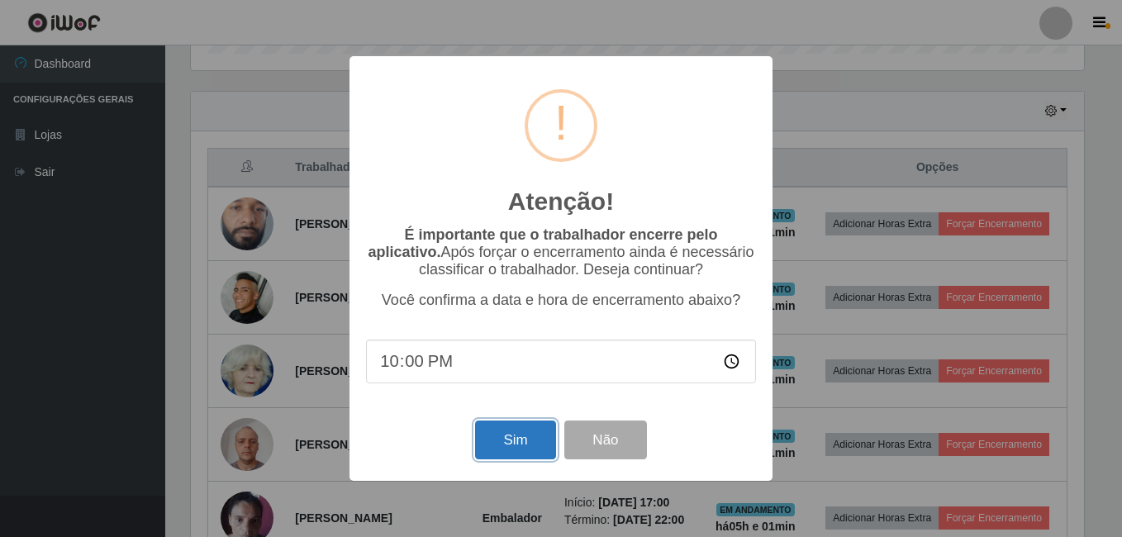
click at [522, 439] on button "Sim" at bounding box center [515, 439] width 80 height 39
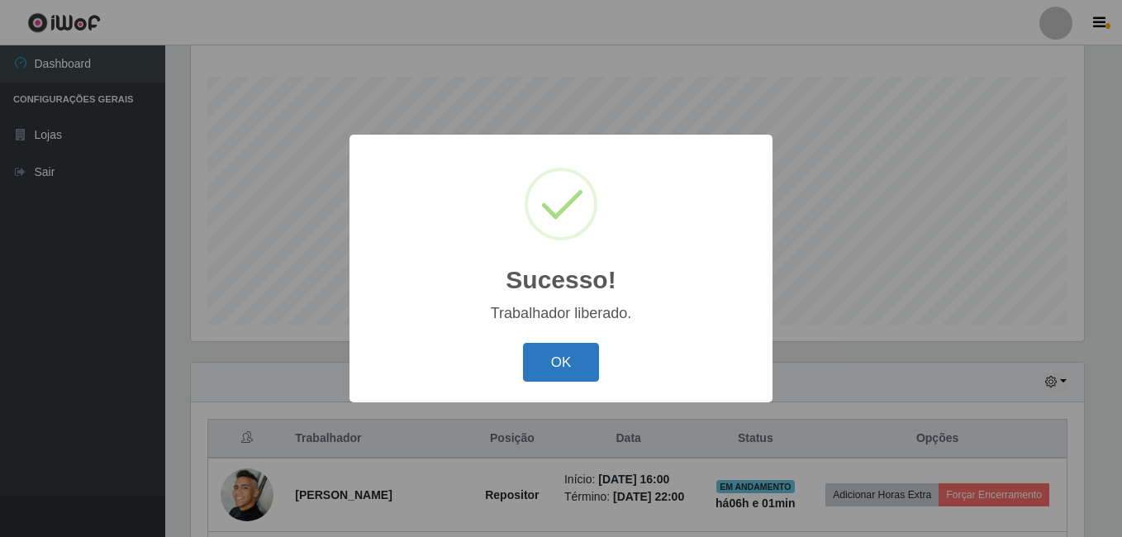
click at [553, 363] on button "OK" at bounding box center [561, 362] width 77 height 39
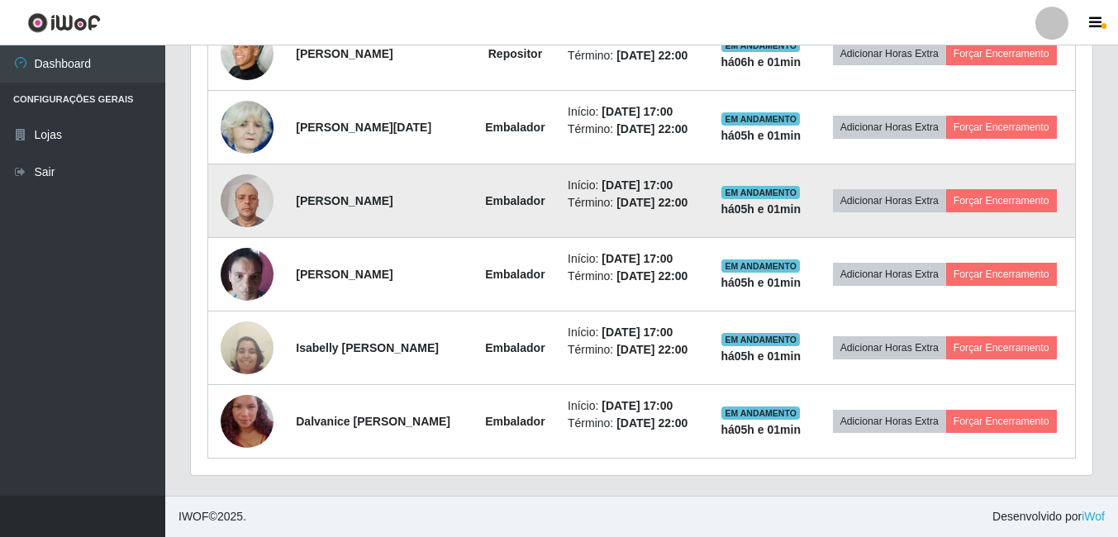
scroll to position [762, 0]
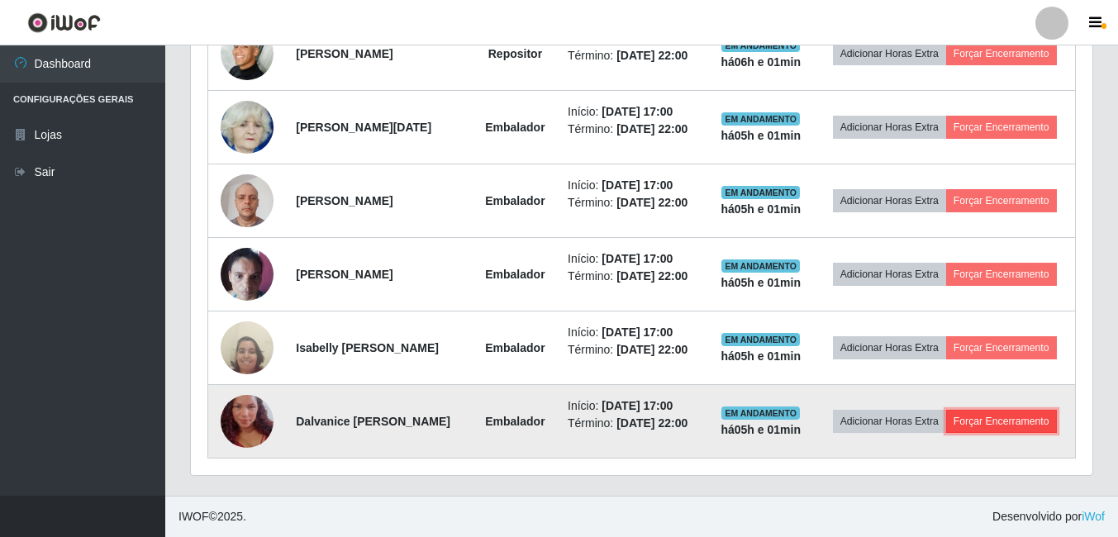
click at [946, 433] on button "Forçar Encerramento" at bounding box center [1001, 421] width 111 height 23
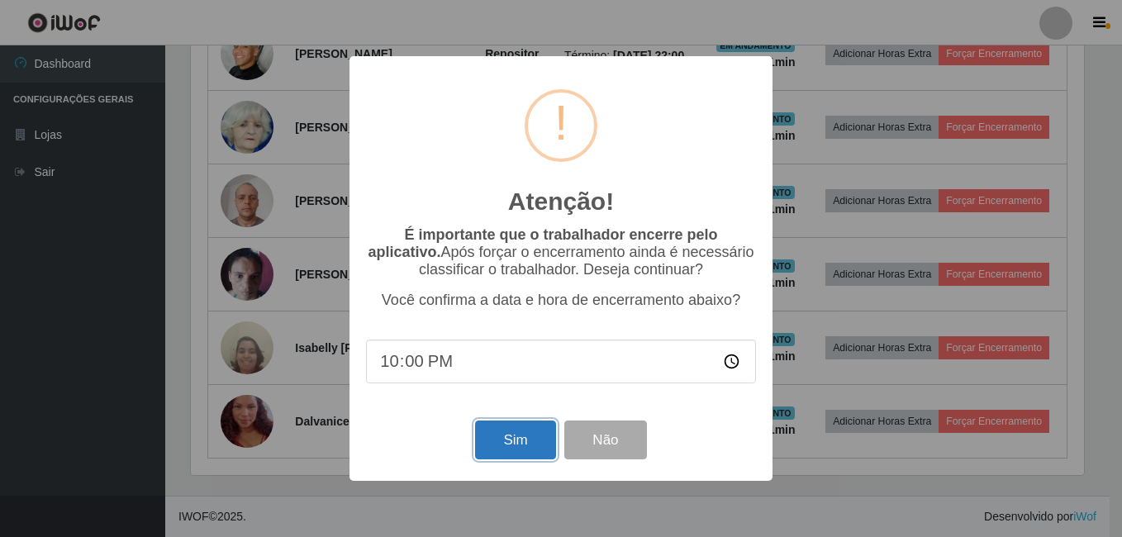
click at [510, 441] on button "Sim" at bounding box center [515, 439] width 80 height 39
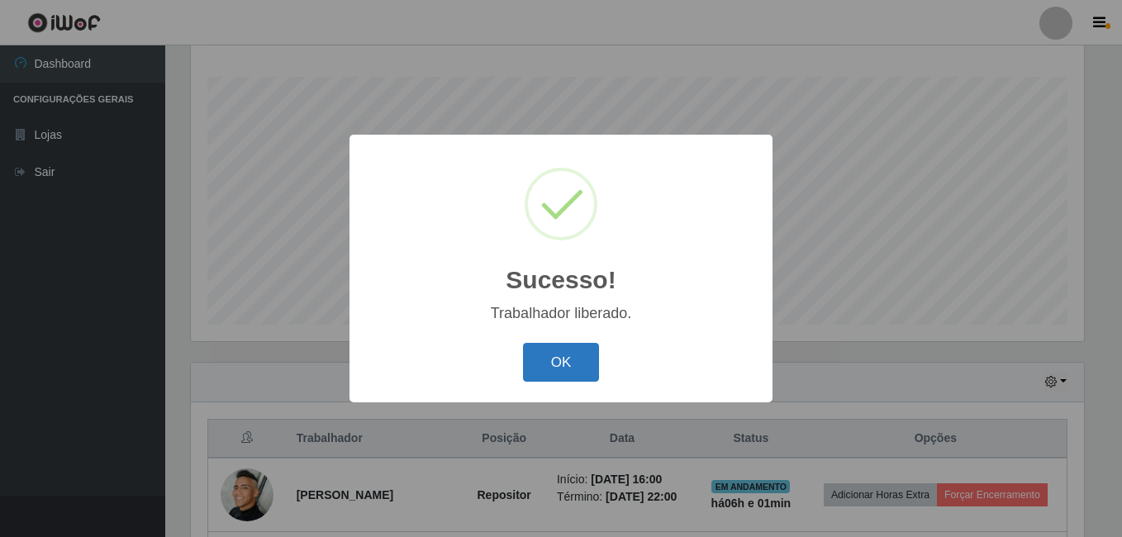
click at [540, 370] on button "OK" at bounding box center [561, 362] width 77 height 39
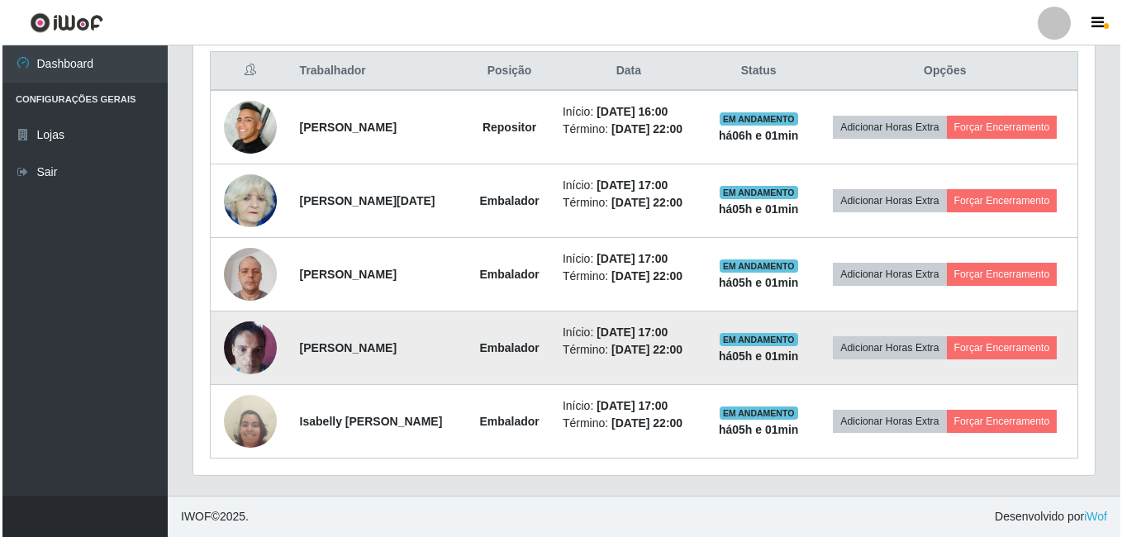
scroll to position [679, 0]
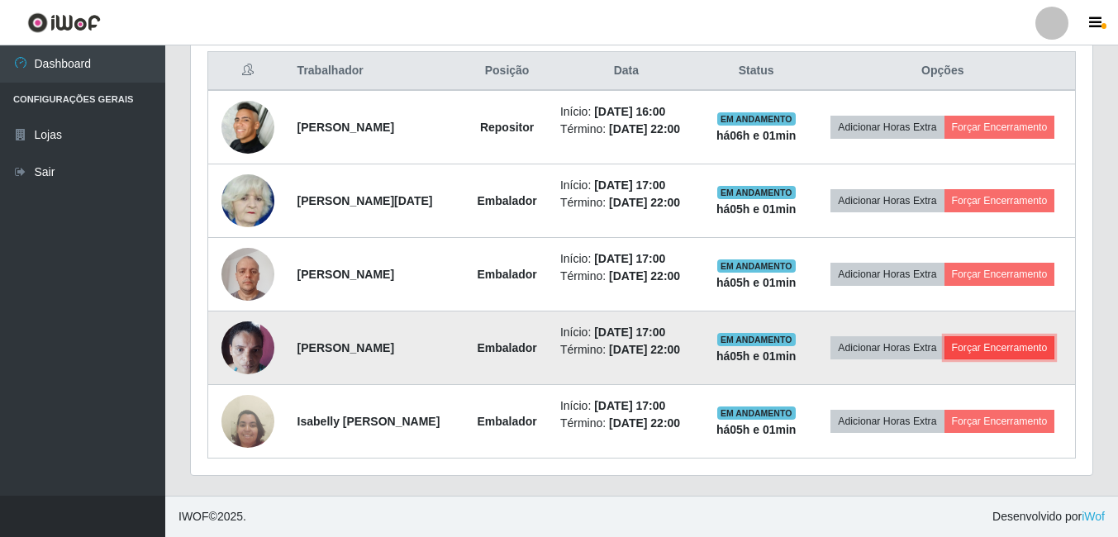
click at [944, 359] on button "Forçar Encerramento" at bounding box center [999, 347] width 111 height 23
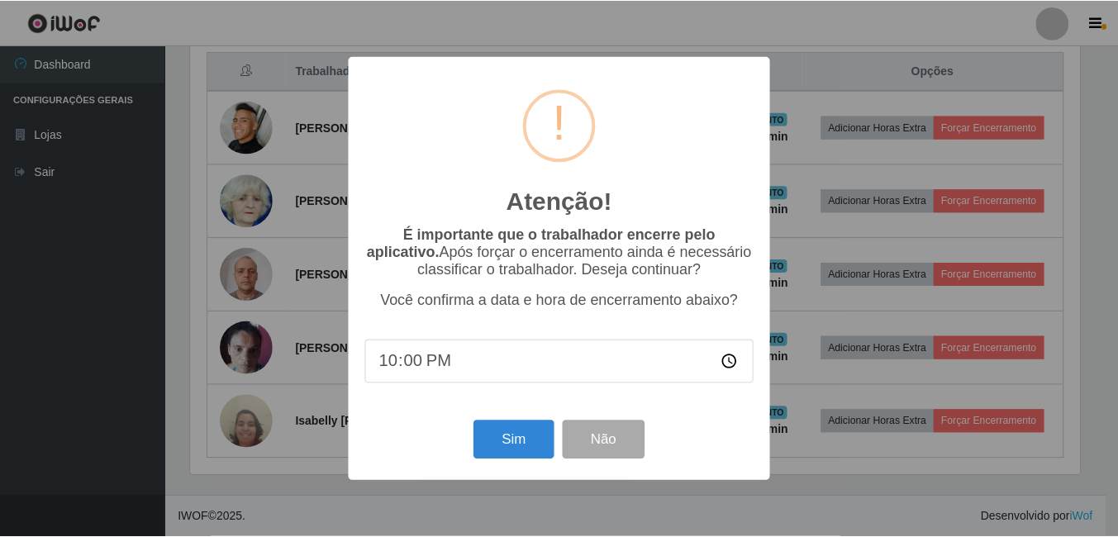
scroll to position [343, 893]
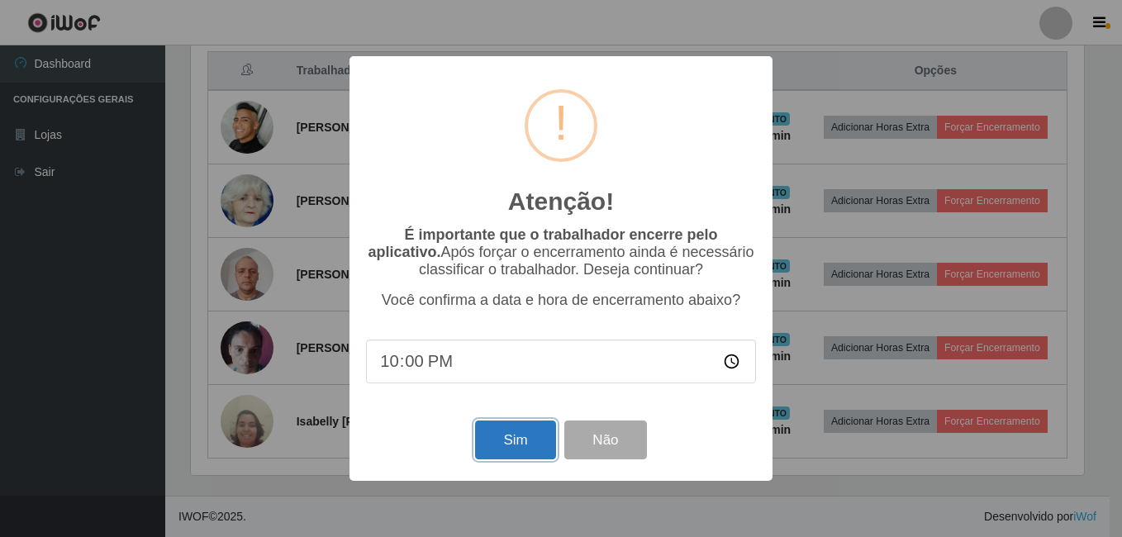
click at [528, 446] on button "Sim" at bounding box center [515, 439] width 80 height 39
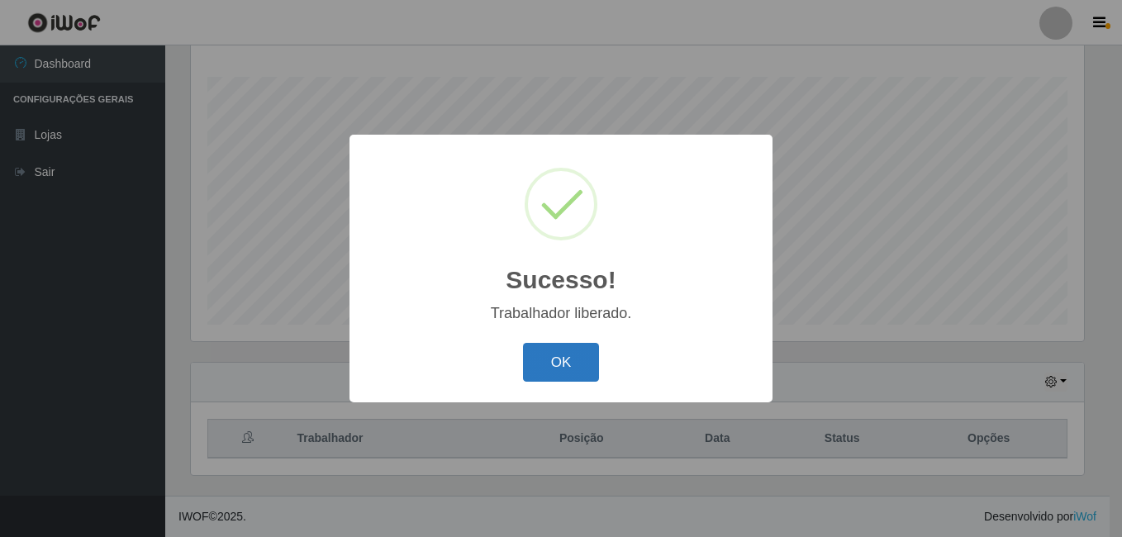
click at [566, 366] on button "OK" at bounding box center [561, 362] width 77 height 39
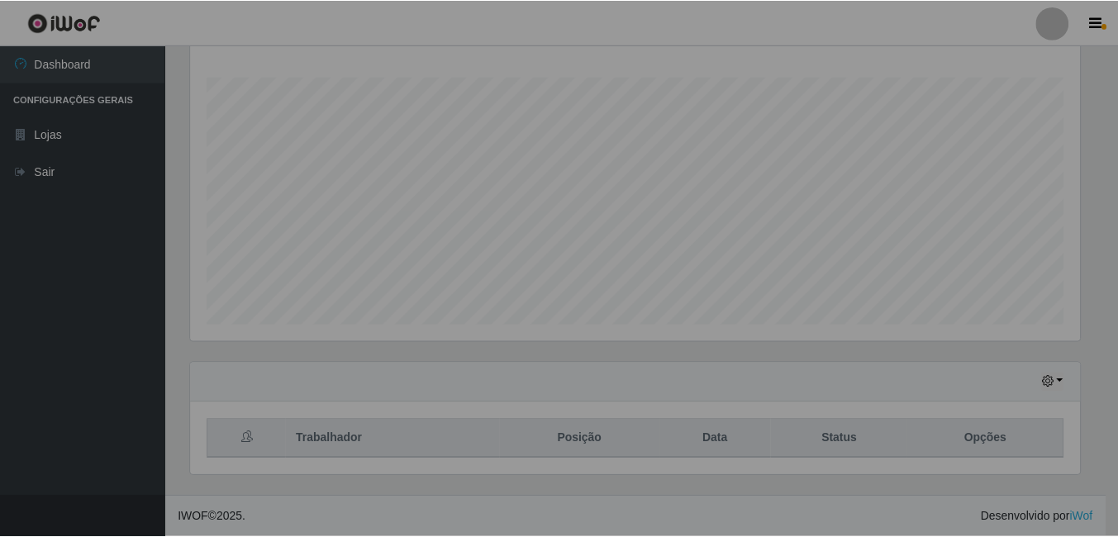
scroll to position [825627, 825069]
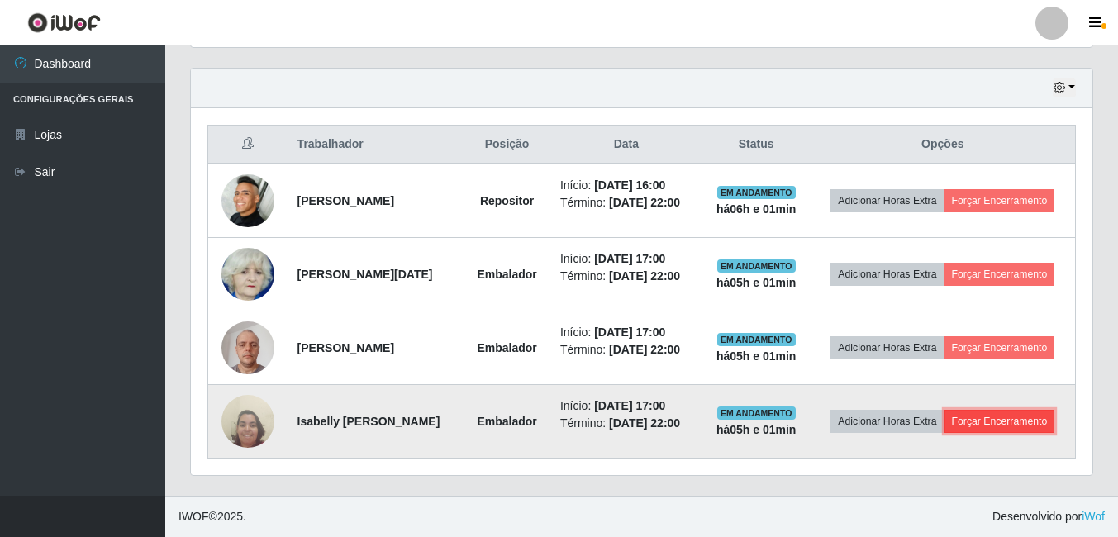
click at [944, 433] on button "Forçar Encerramento" at bounding box center [999, 421] width 111 height 23
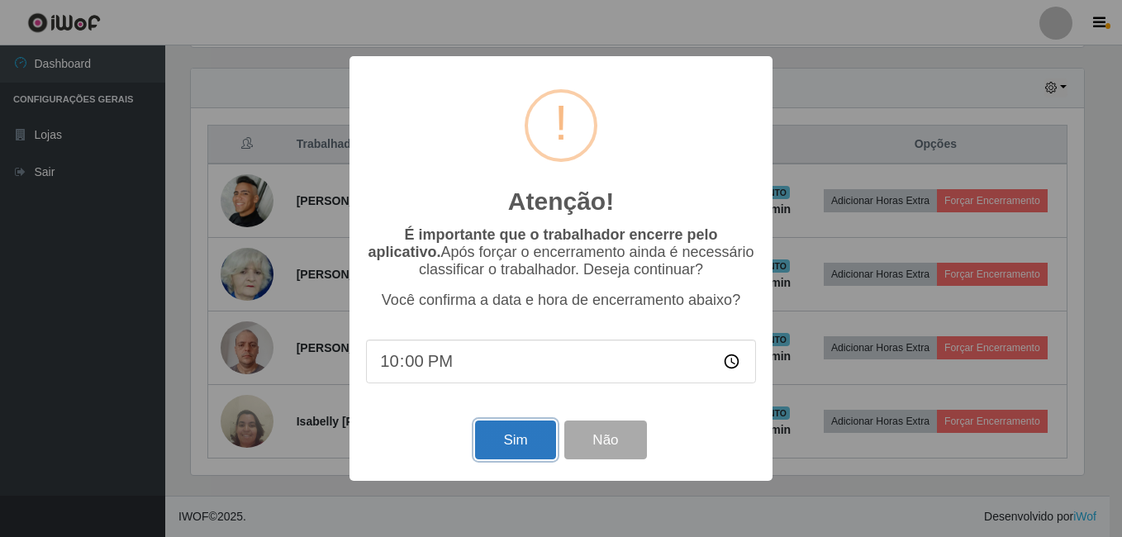
click at [520, 441] on button "Sim" at bounding box center [515, 439] width 80 height 39
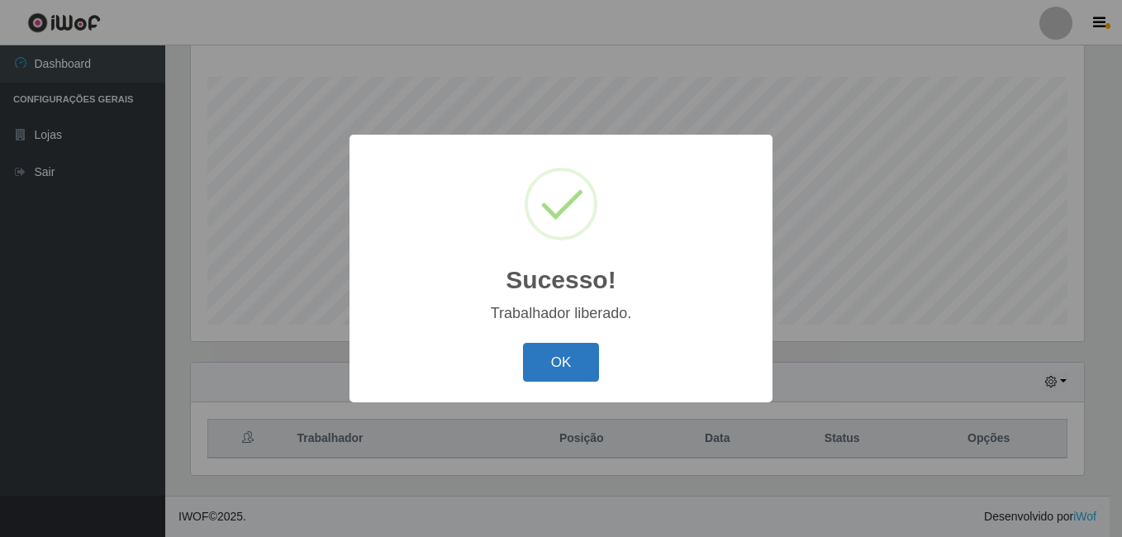
click at [551, 368] on button "OK" at bounding box center [561, 362] width 77 height 39
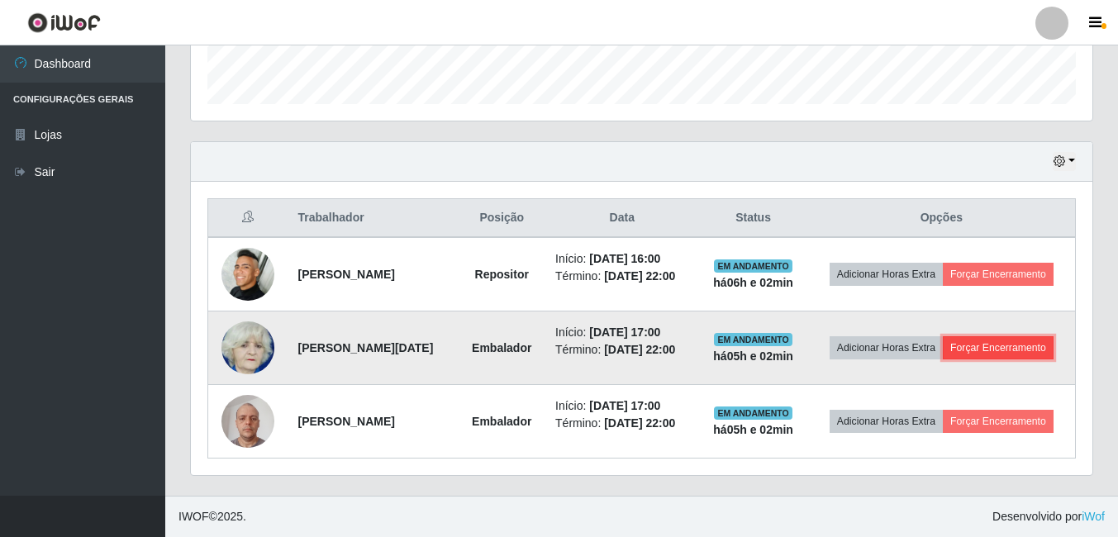
click at [1007, 349] on button "Forçar Encerramento" at bounding box center [997, 347] width 111 height 23
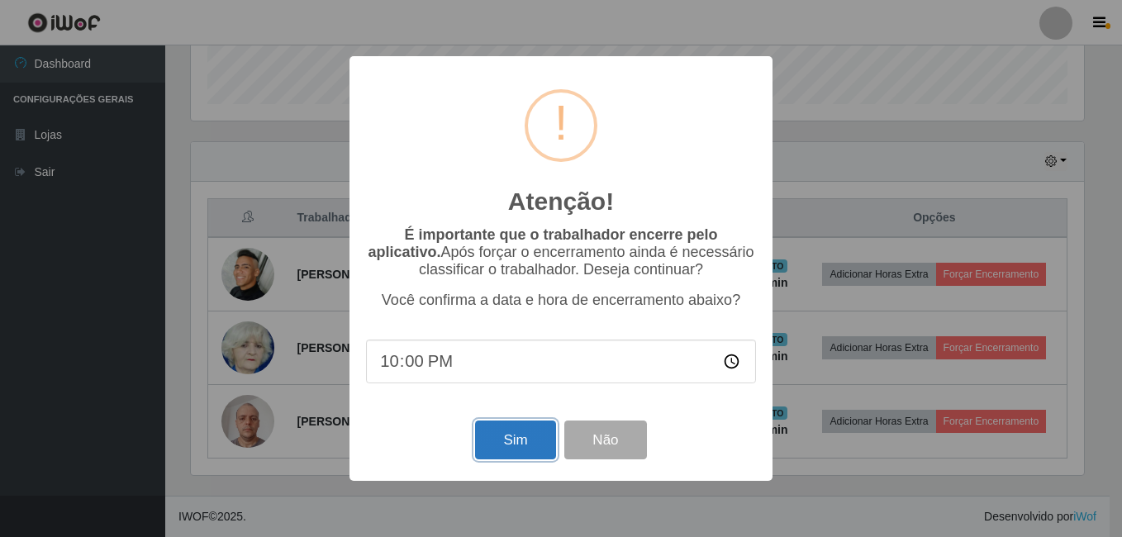
click at [514, 435] on button "Sim" at bounding box center [515, 439] width 80 height 39
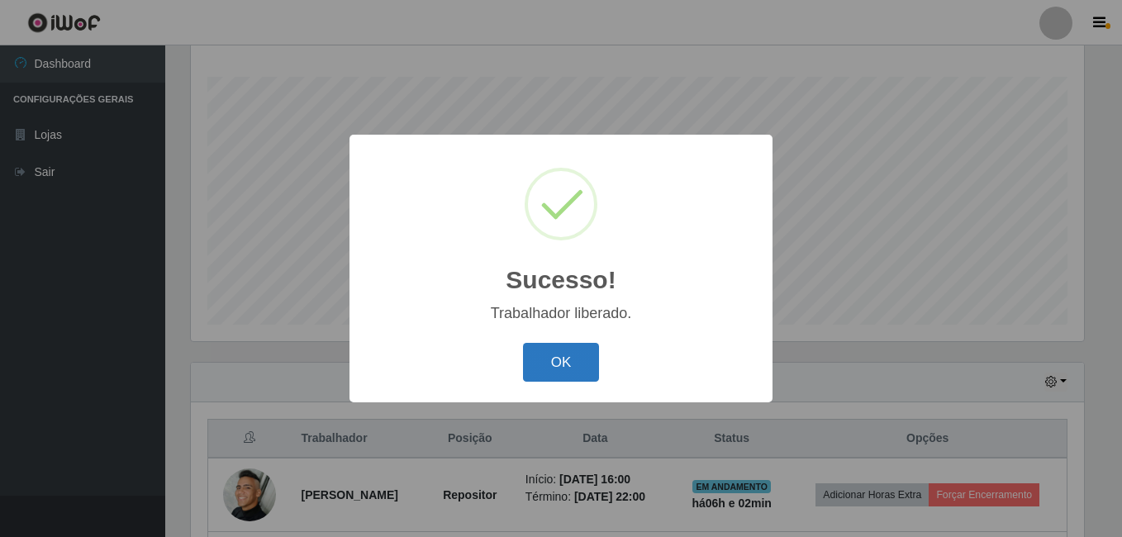
click at [553, 367] on button "OK" at bounding box center [561, 362] width 77 height 39
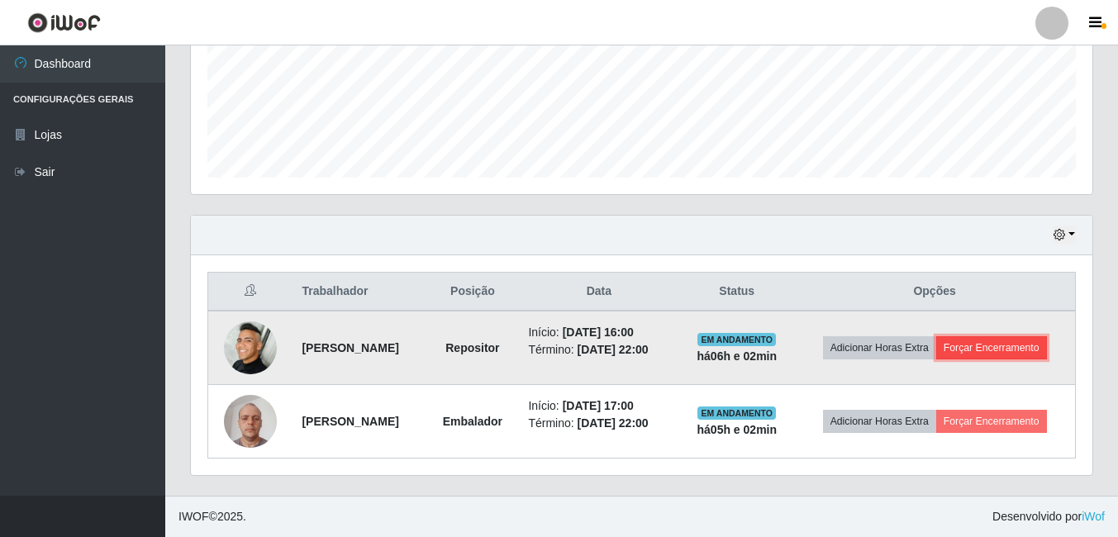
click at [995, 347] on button "Forçar Encerramento" at bounding box center [991, 347] width 111 height 23
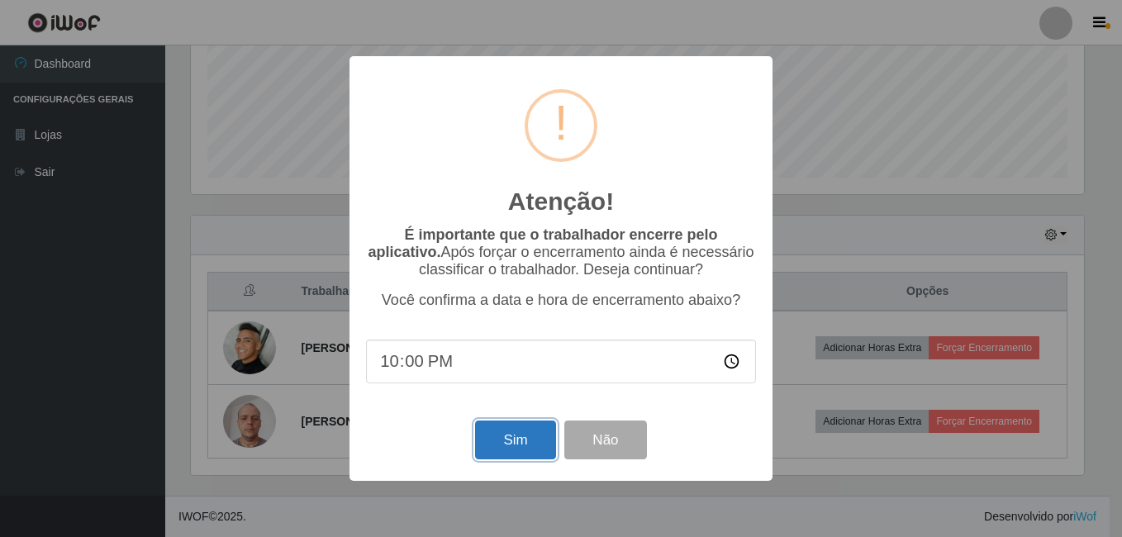
click at [533, 447] on button "Sim" at bounding box center [515, 439] width 80 height 39
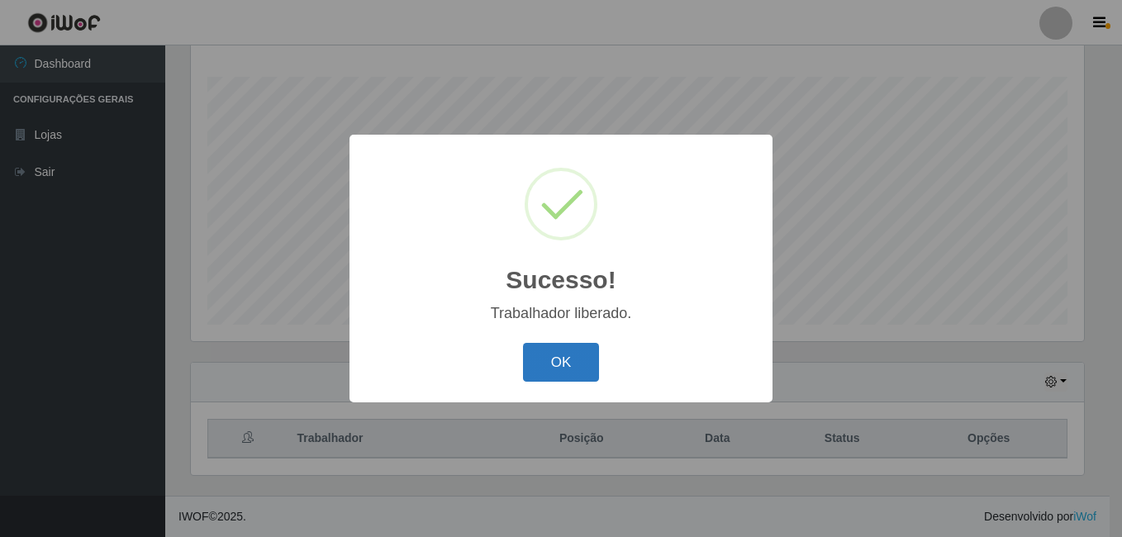
click at [577, 347] on button "OK" at bounding box center [561, 362] width 77 height 39
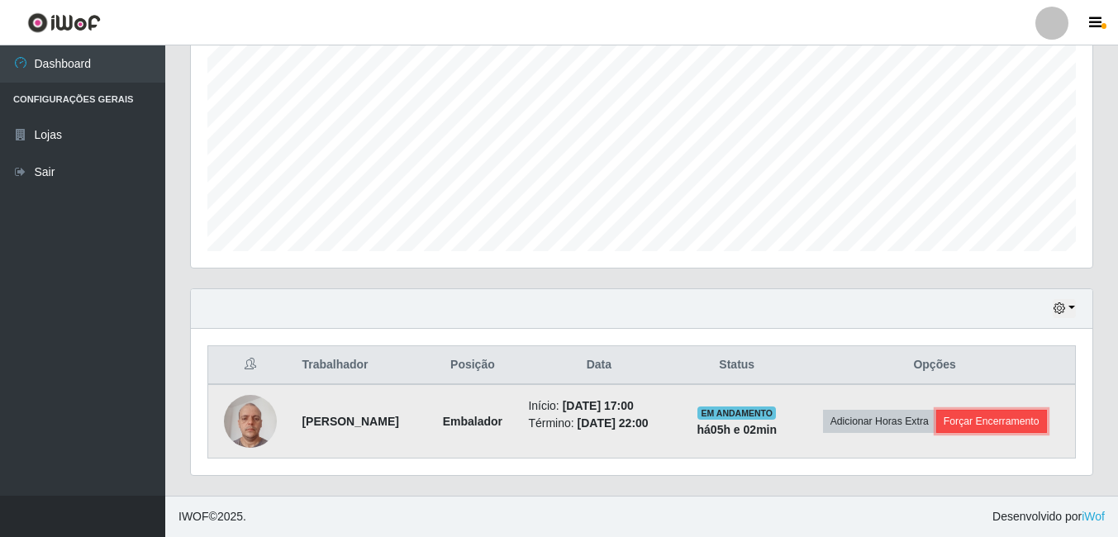
click at [982, 420] on button "Forçar Encerramento" at bounding box center [991, 421] width 111 height 23
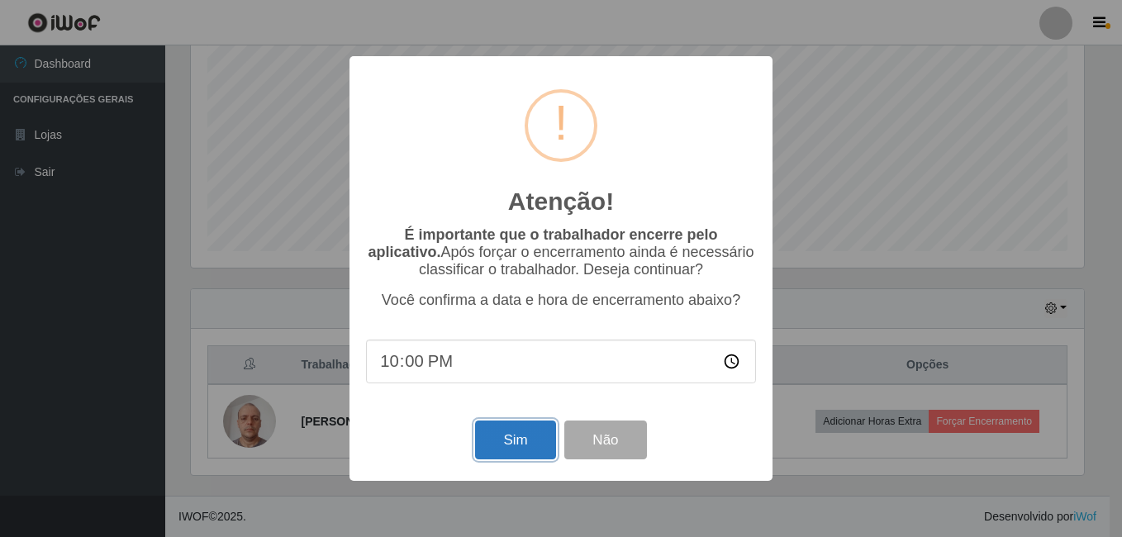
click at [518, 445] on button "Sim" at bounding box center [515, 439] width 80 height 39
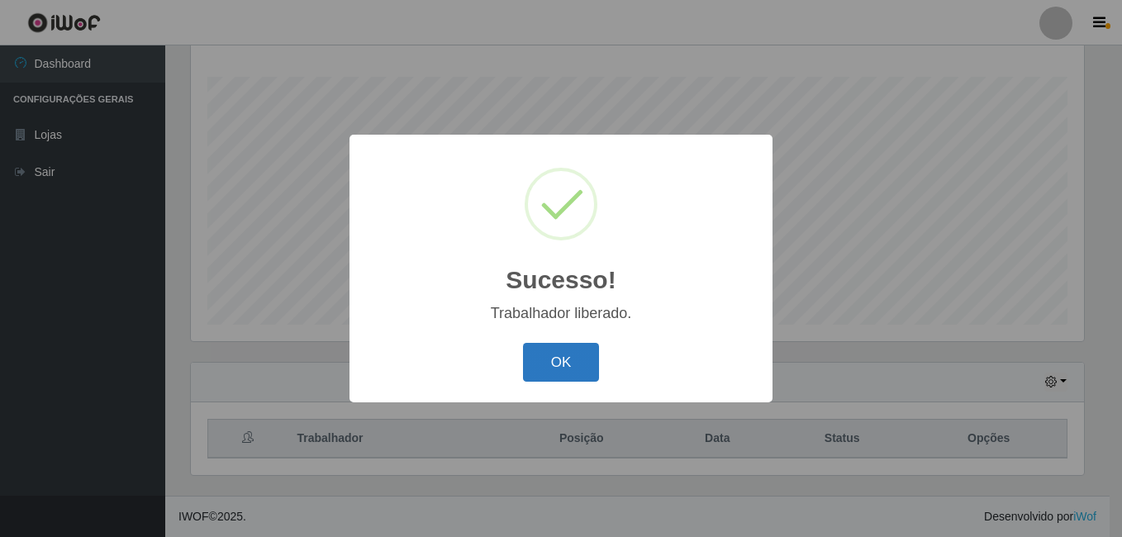
click at [574, 368] on button "OK" at bounding box center [561, 362] width 77 height 39
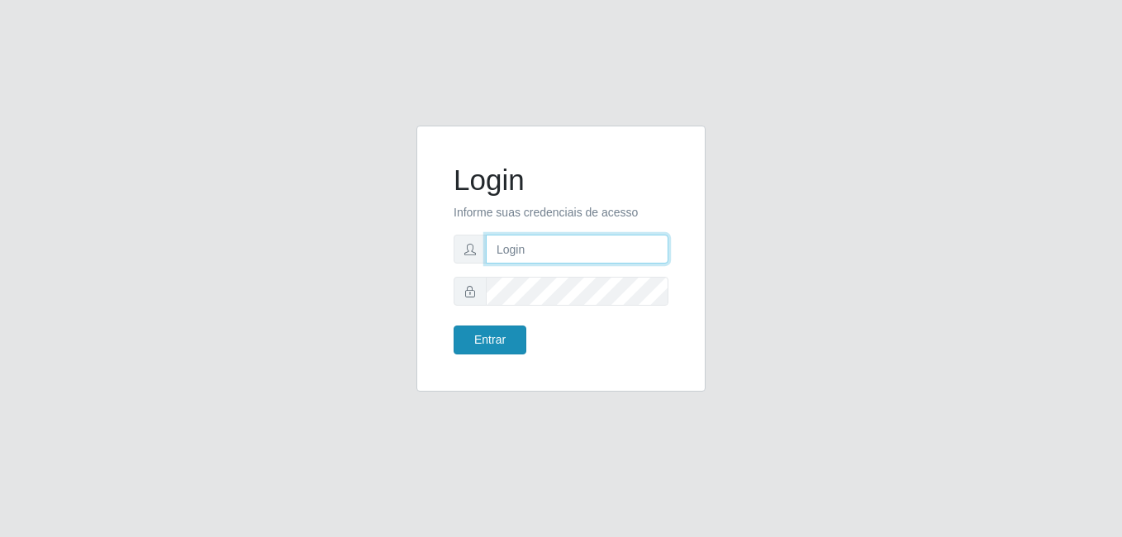
type input "[PERSON_NAME]"
click at [484, 344] on button "Entrar" at bounding box center [489, 339] width 73 height 29
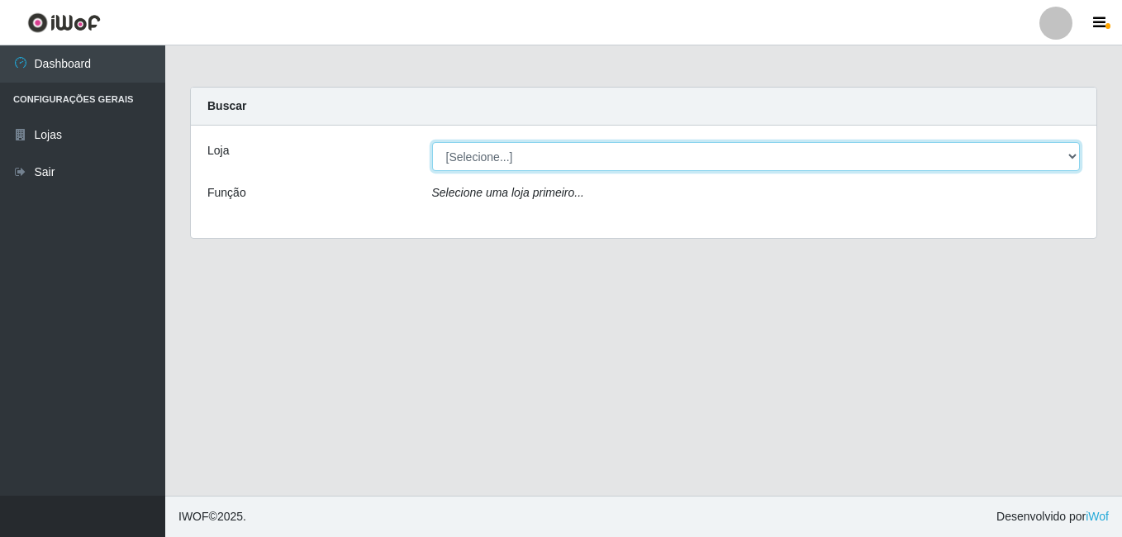
click at [501, 155] on select "[Selecione...] [PERSON_NAME]" at bounding box center [756, 156] width 648 height 29
select select "230"
click at [432, 142] on select "[Selecione...] [PERSON_NAME]" at bounding box center [756, 156] width 648 height 29
